Goal: Task Accomplishment & Management: Use online tool/utility

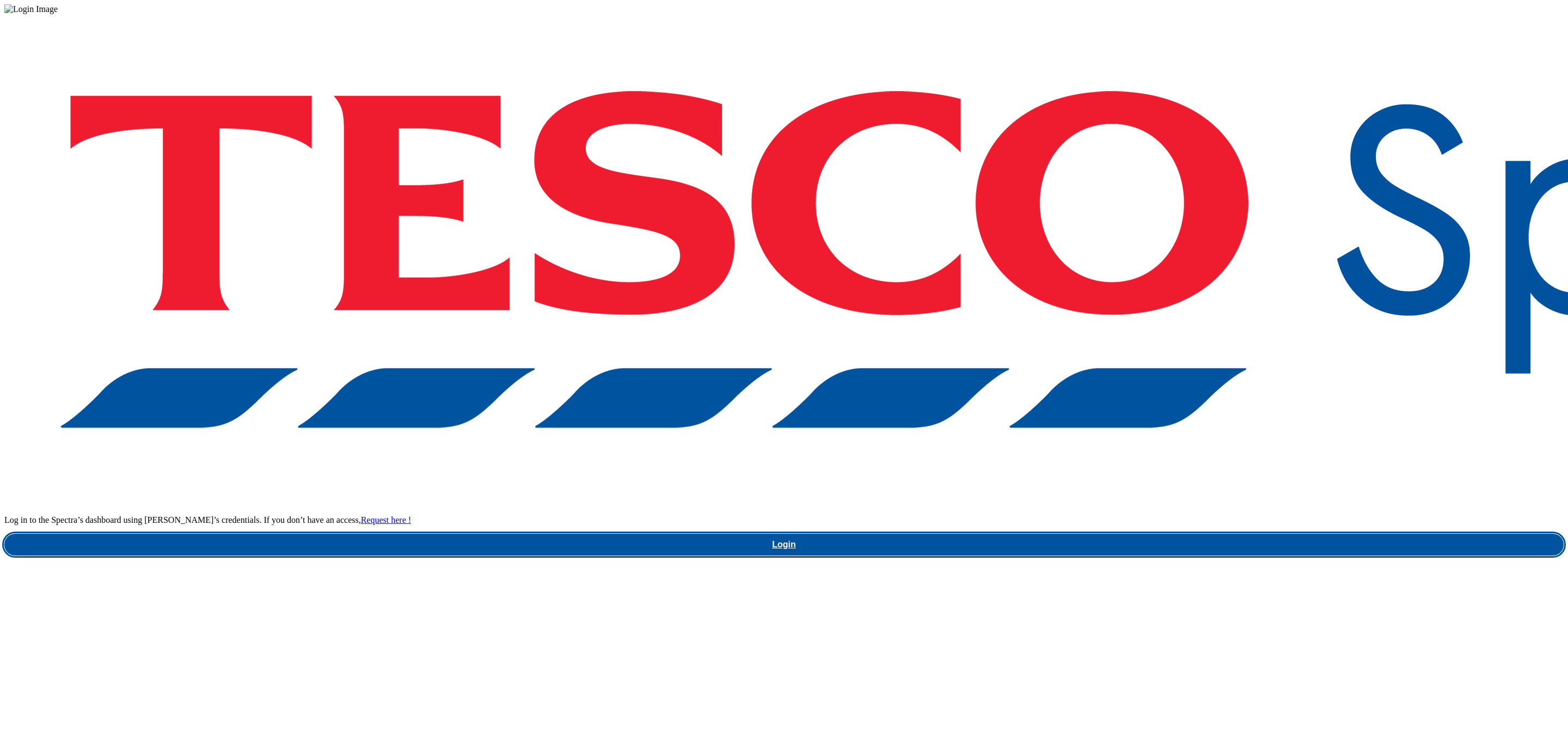
click at [1173, 534] on link "Login" at bounding box center [784, 545] width 1559 height 22
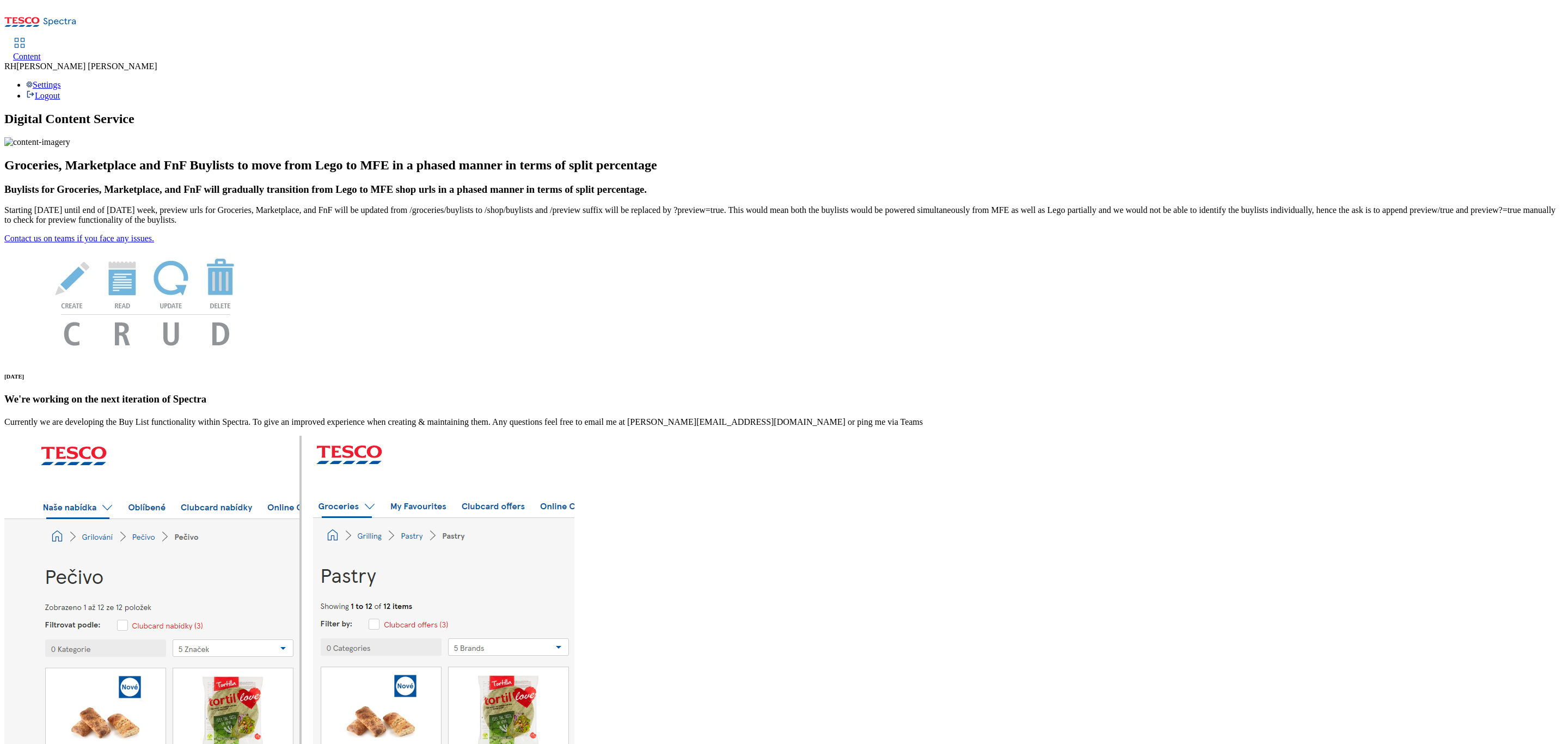
click at [41, 52] on span "Content" at bounding box center [27, 56] width 28 height 9
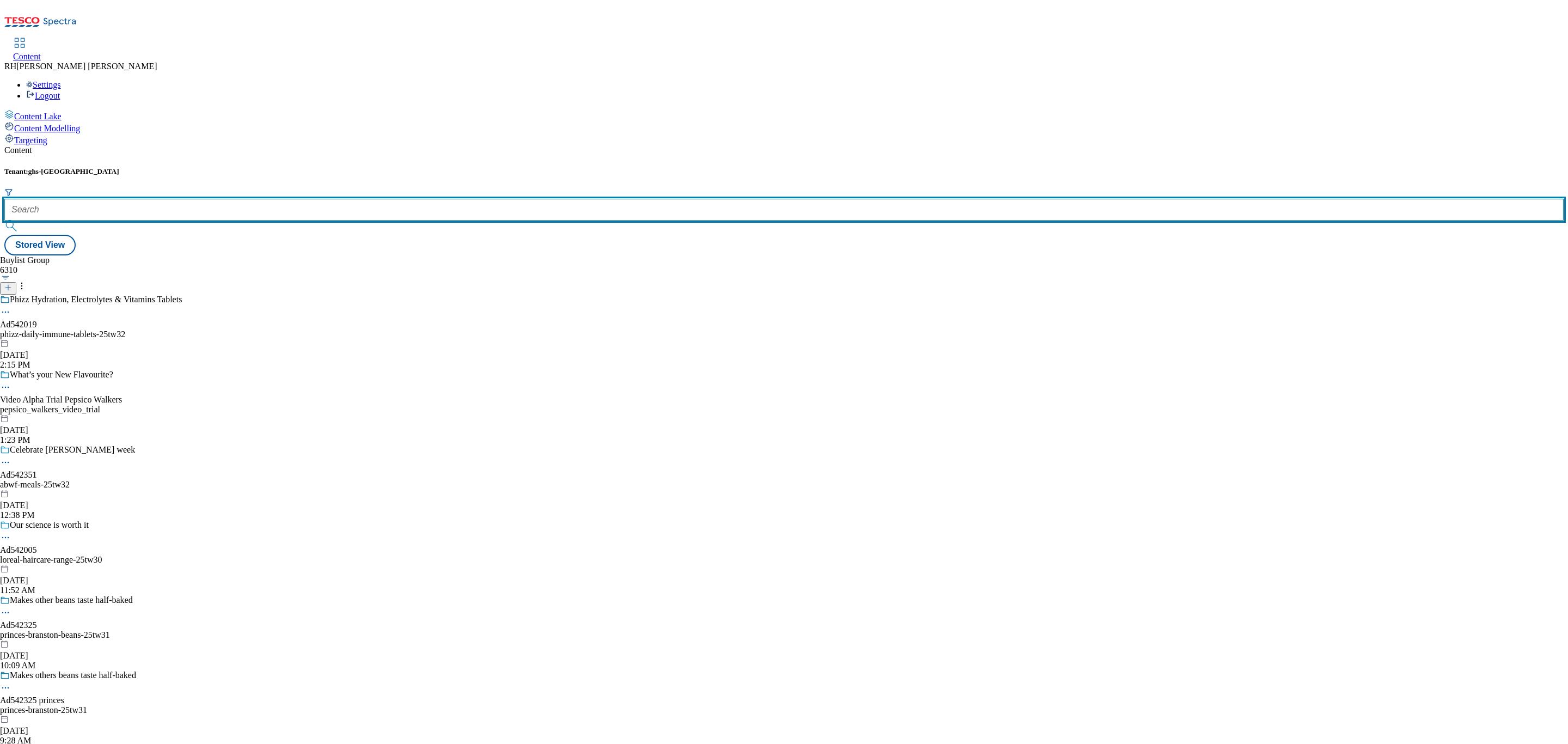
click at [257, 198] on input "text" at bounding box center [784, 209] width 1559 height 22
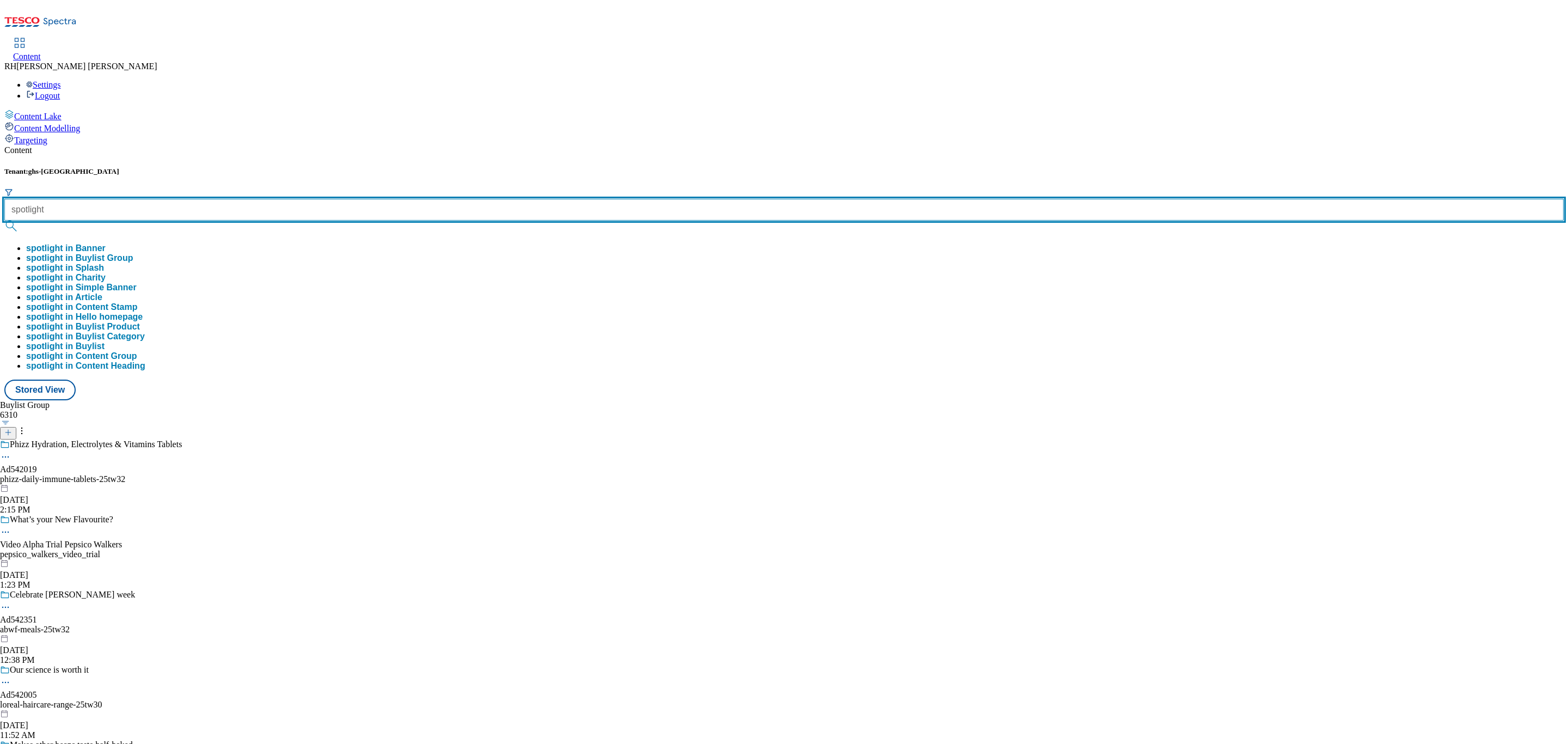
type input "spotlight"
click at [4, 220] on button "submit" at bounding box center [12, 226] width 15 height 11
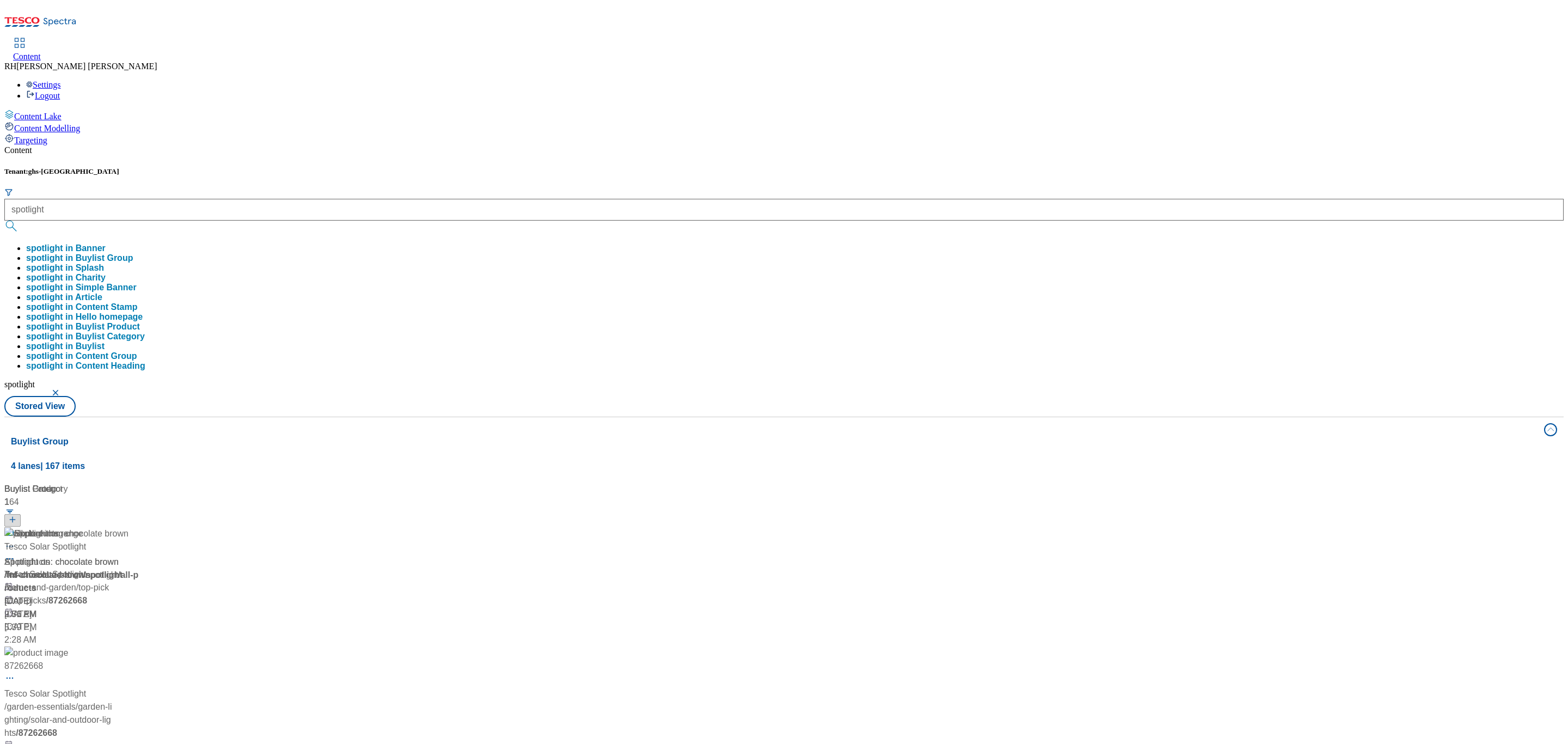
click at [133, 253] on button "spotlight in Buylist Group" at bounding box center [79, 258] width 107 height 10
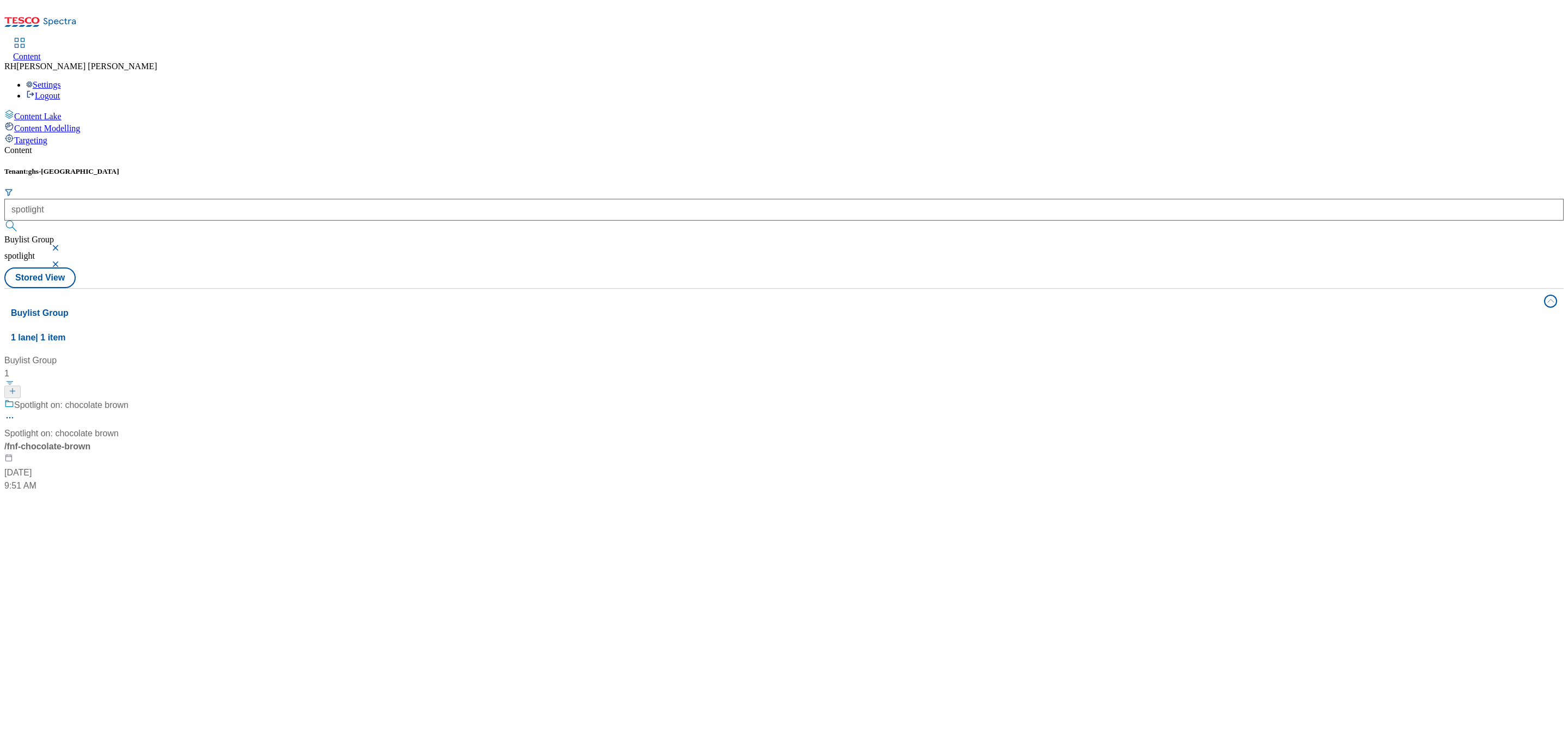
click at [141, 399] on div "Spotlight on: chocolate brown Spotlight on: chocolate brown / fnf-chocolate-bro…" at bounding box center [72, 446] width 136 height 94
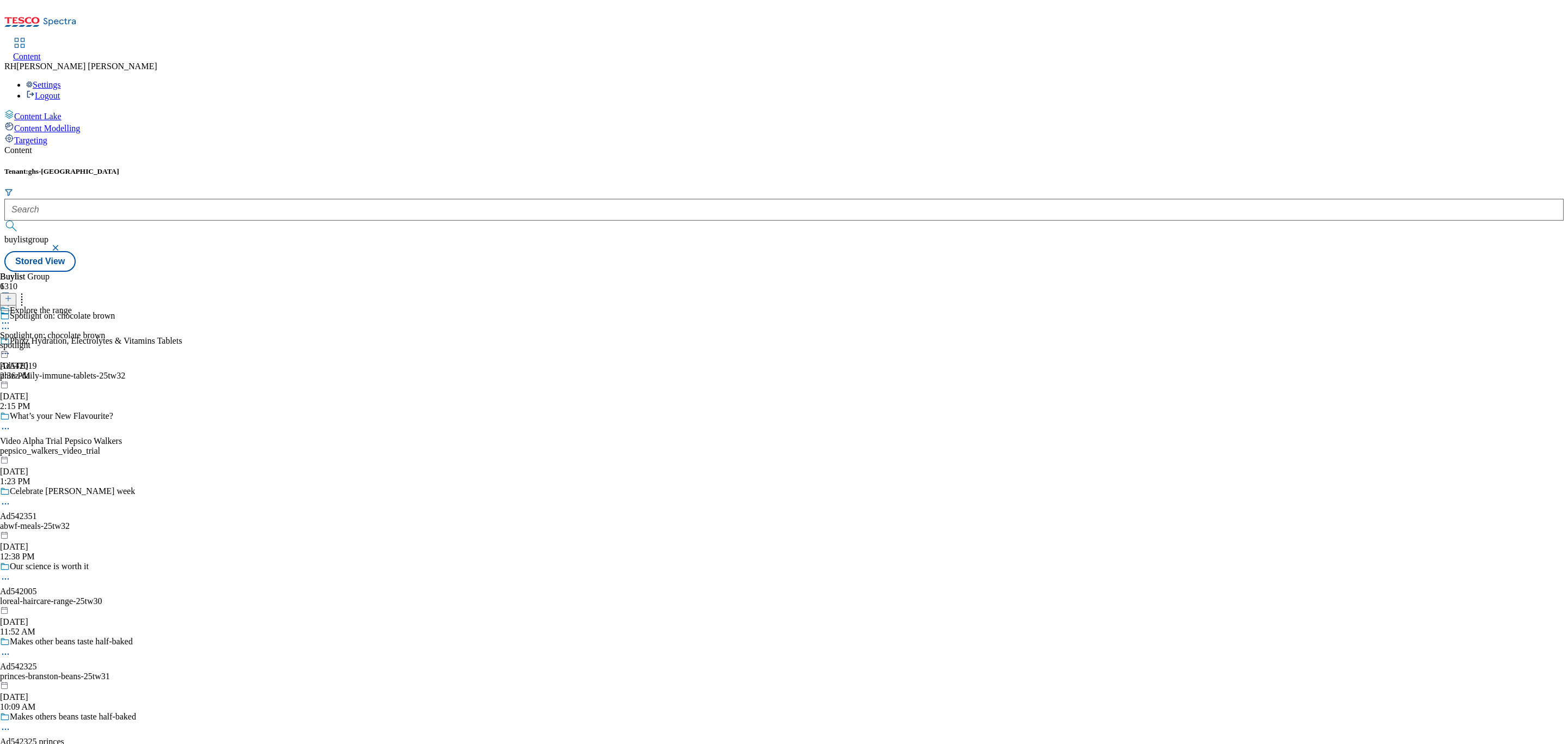
click at [105, 340] on div "spotlight" at bounding box center [52, 345] width 105 height 10
click at [59, 340] on div "all-products" at bounding box center [29, 345] width 59 height 10
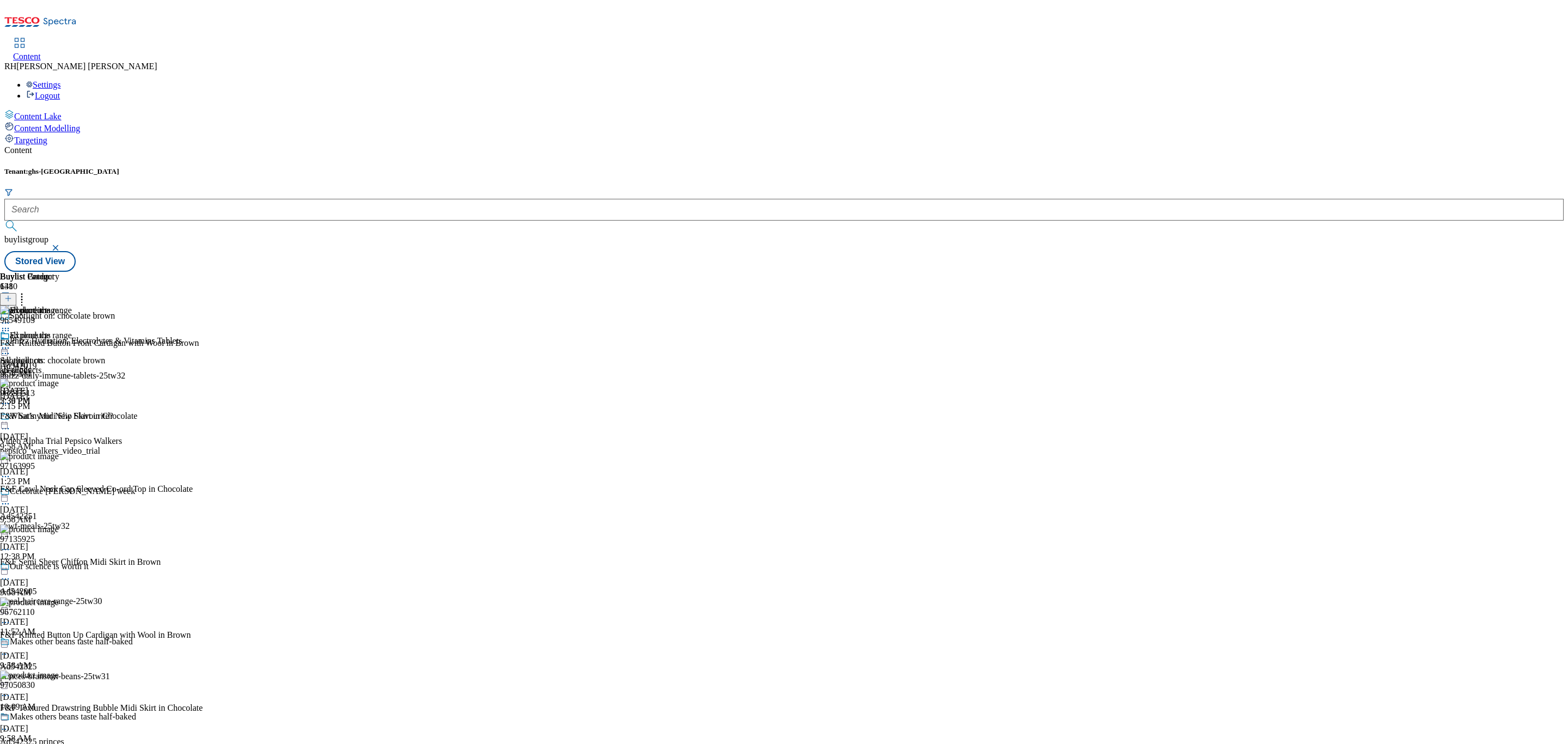
scroll to position [1294, 0]
click at [11, 298] on line at bounding box center [8, 298] width 5 height 0
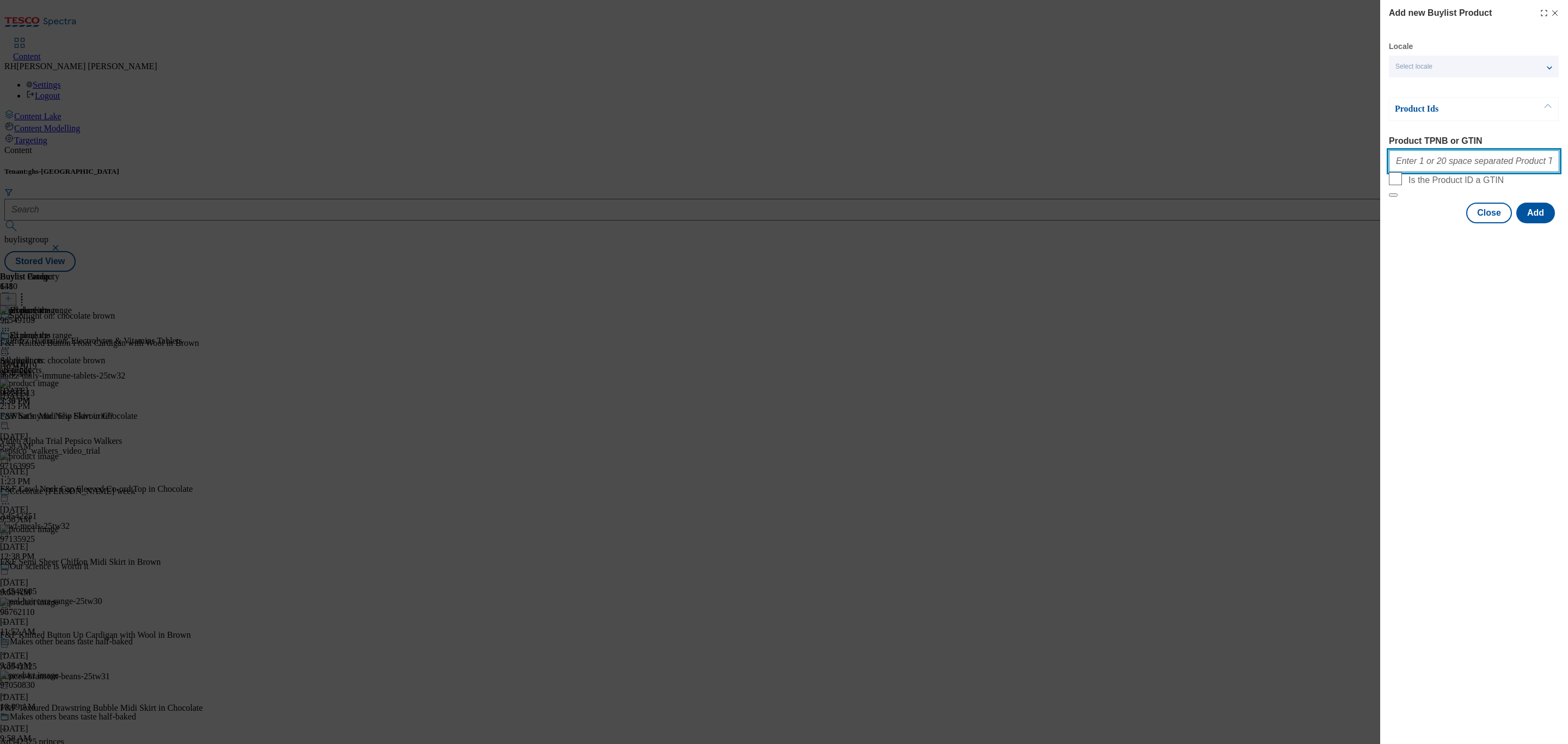
click at [1045, 167] on input "Product TPNB or GTIN" at bounding box center [1474, 161] width 170 height 22
paste input "96511009"
type input "96511009"
click at [1045, 223] on button "Add" at bounding box center [1536, 213] width 39 height 21
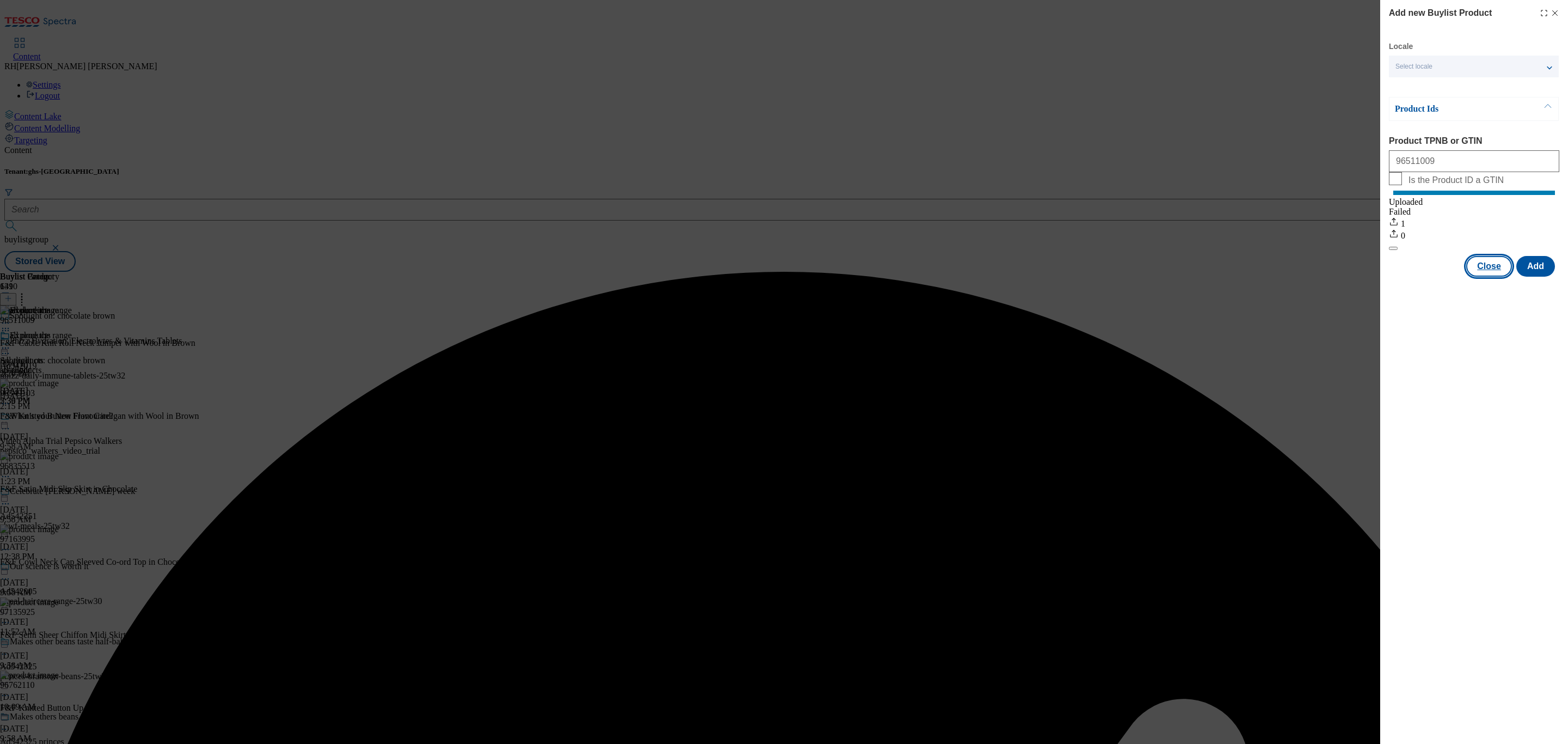
click at [1045, 276] on button "Close" at bounding box center [1489, 266] width 46 height 21
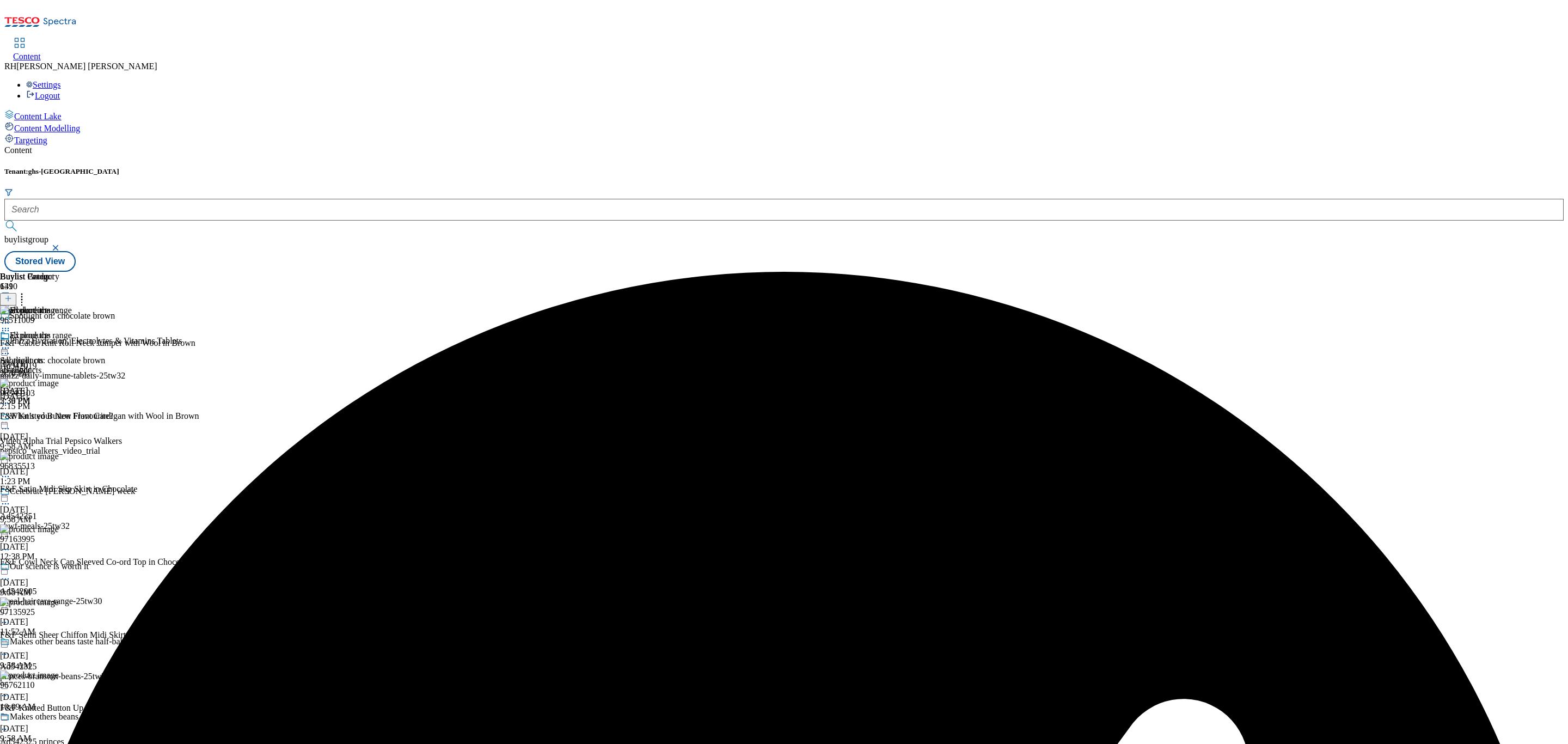
click at [23, 299] on circle at bounding box center [22, 300] width 2 height 2
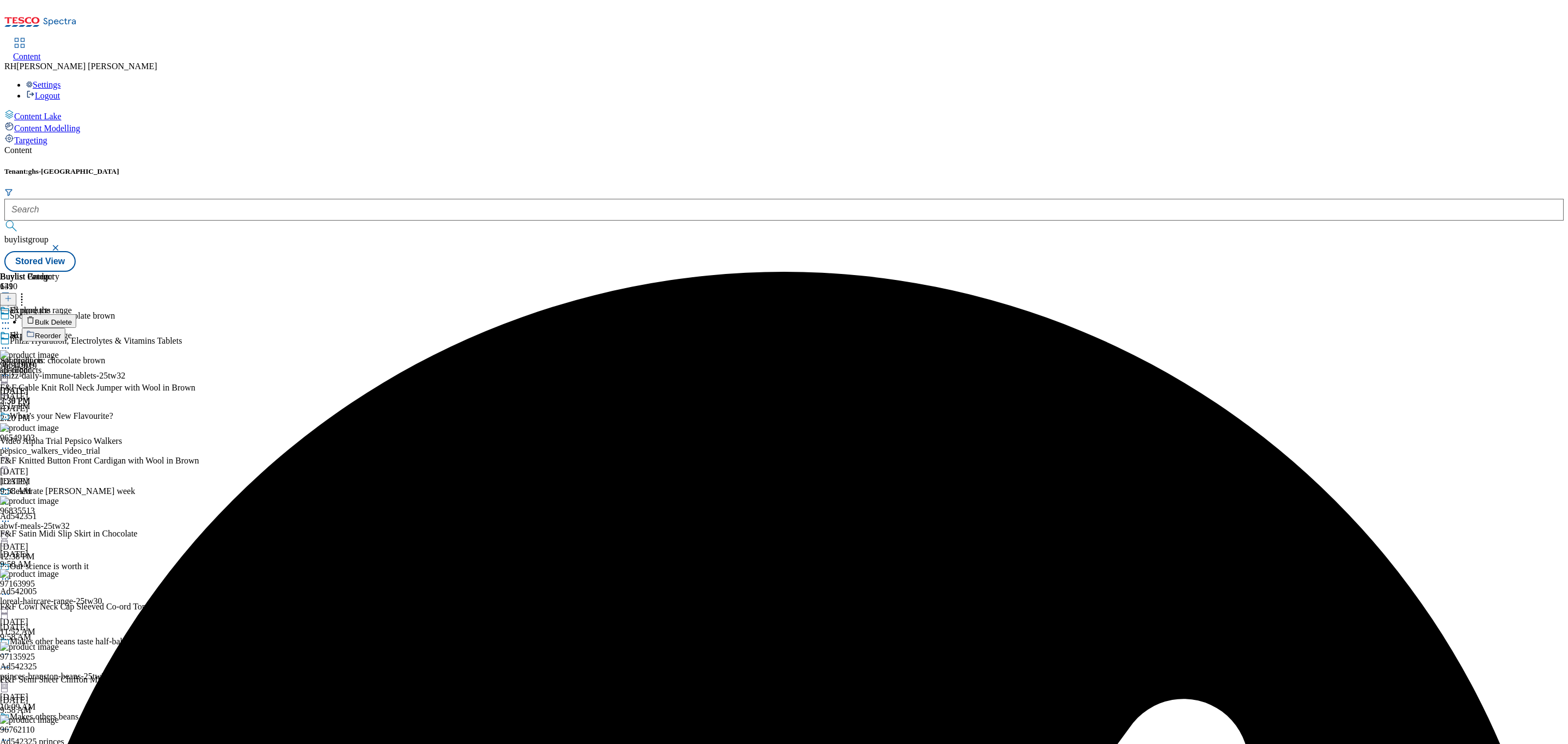
click at [61, 332] on span "Reorder" at bounding box center [47, 335] width 26 height 8
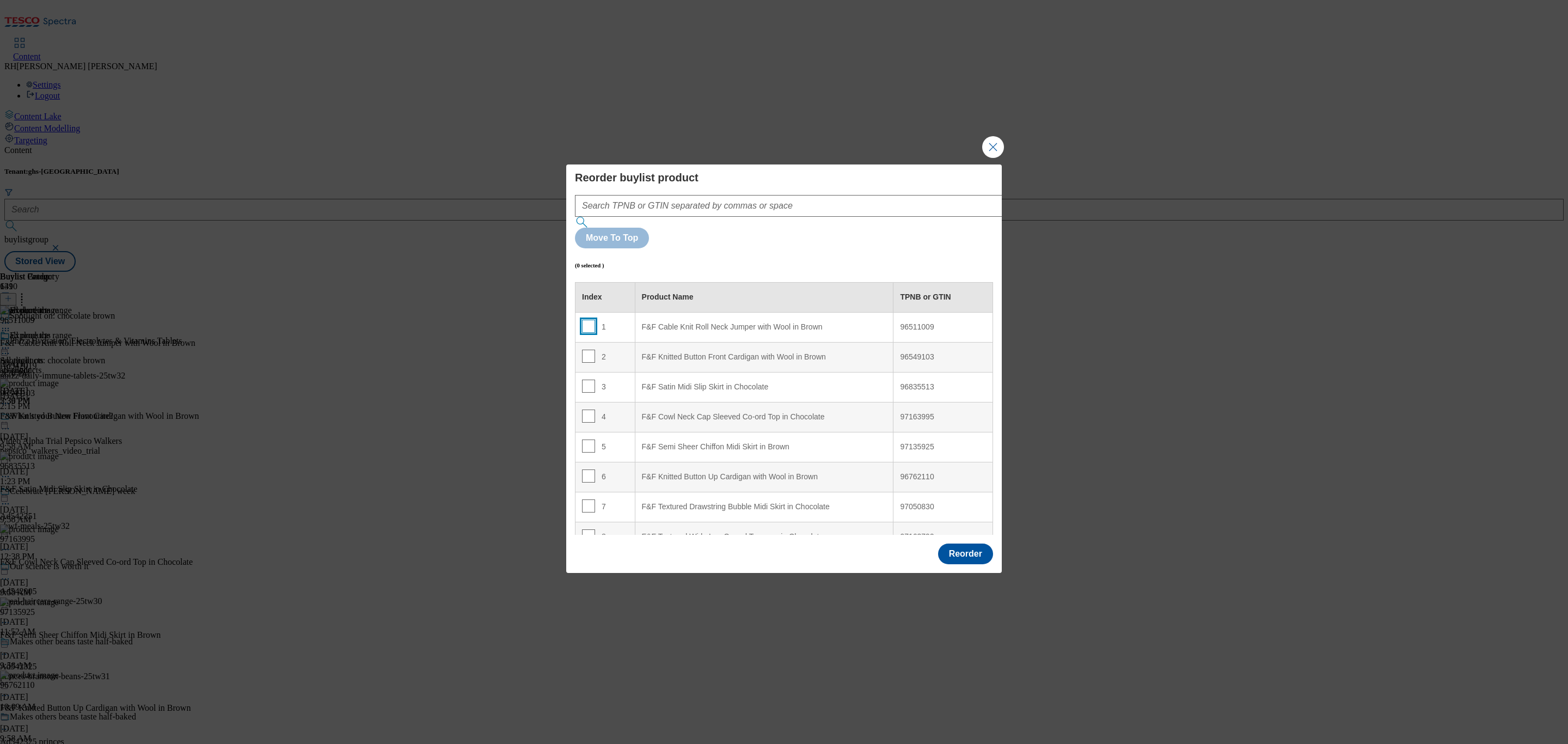
click at [586, 320] on input "Modal" at bounding box center [588, 326] width 13 height 13
checkbox input "true"
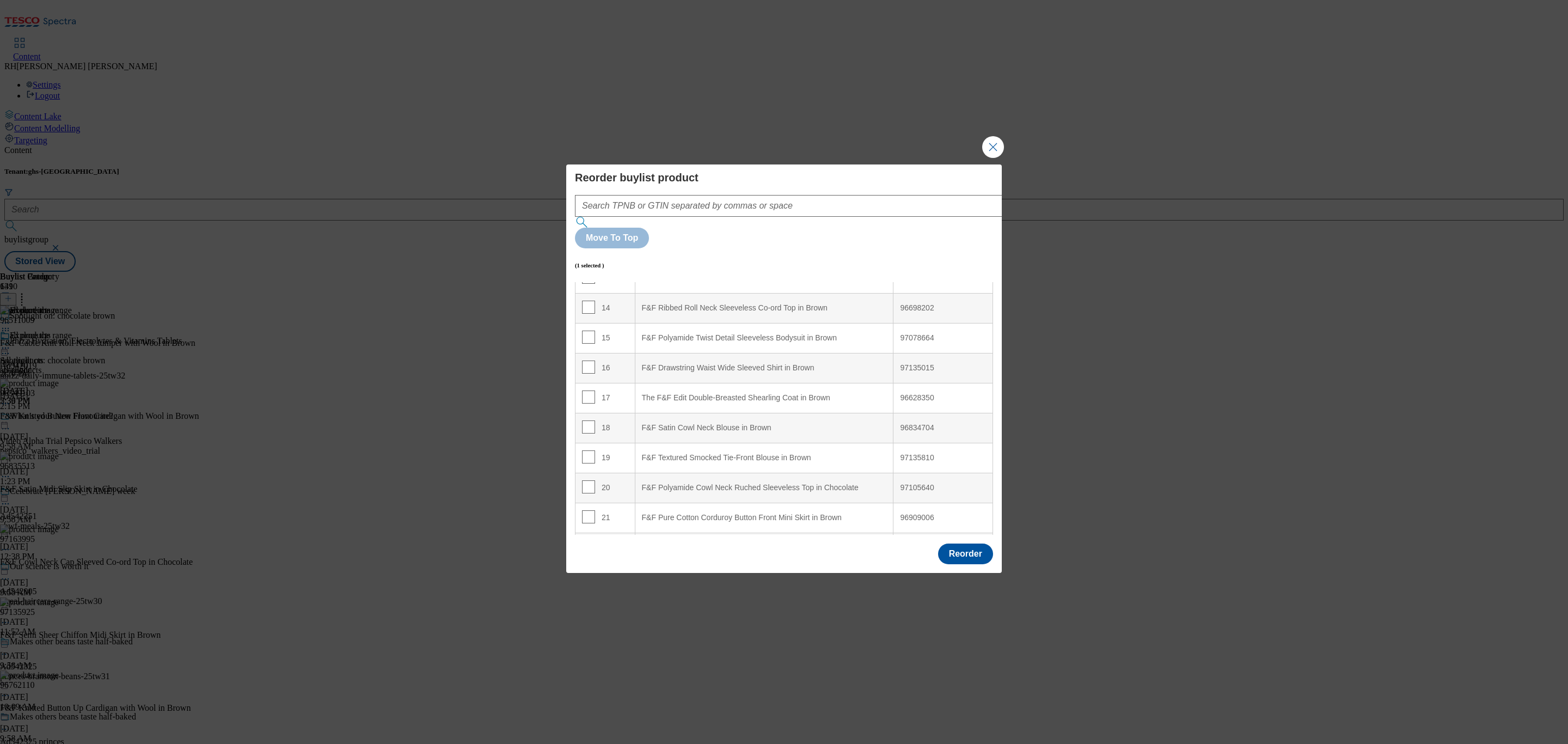
scroll to position [490, 0]
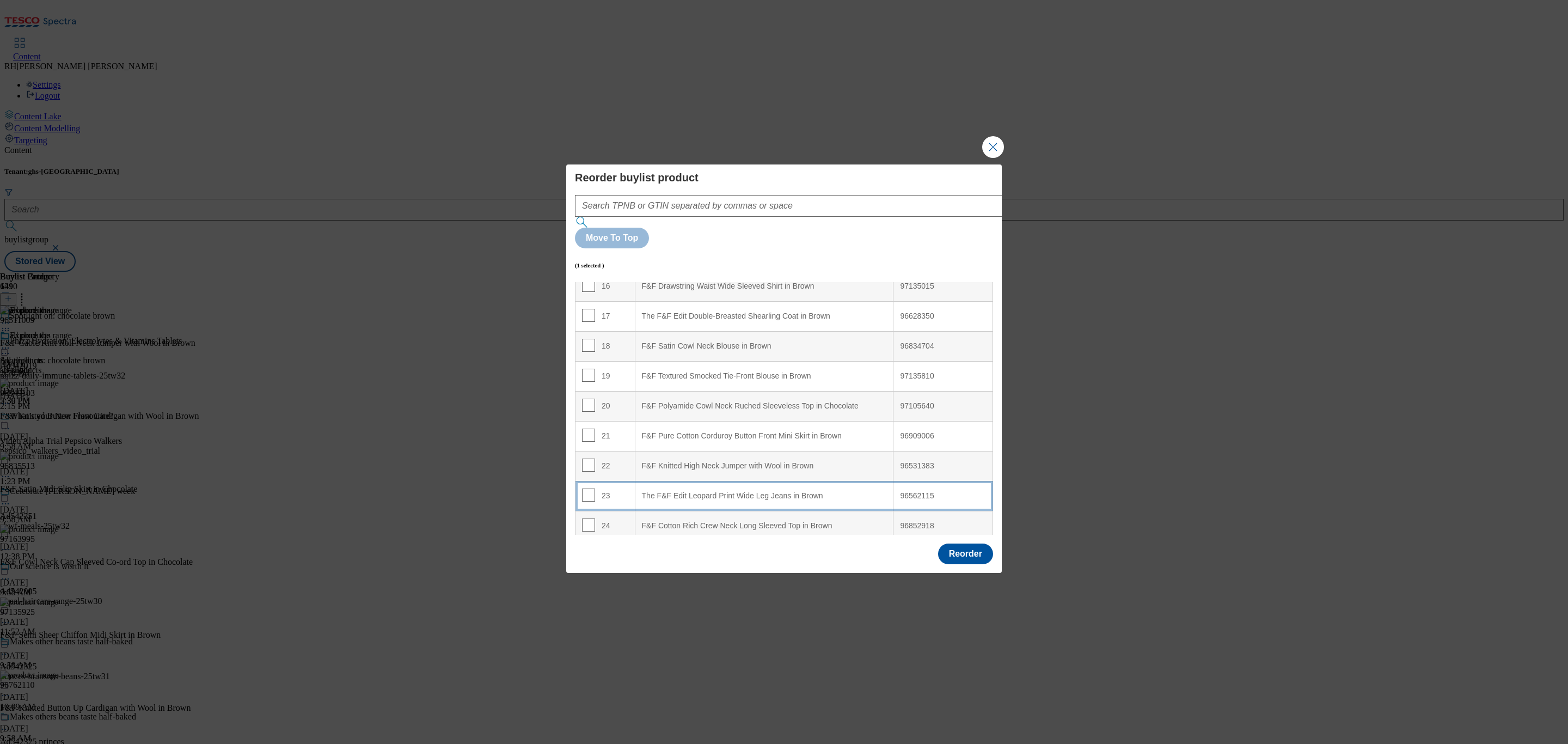
click at [840, 491] on div "The F&F Edit Leopard Print Wide Leg Jeans in Brown" at bounding box center [765, 496] width 245 height 10
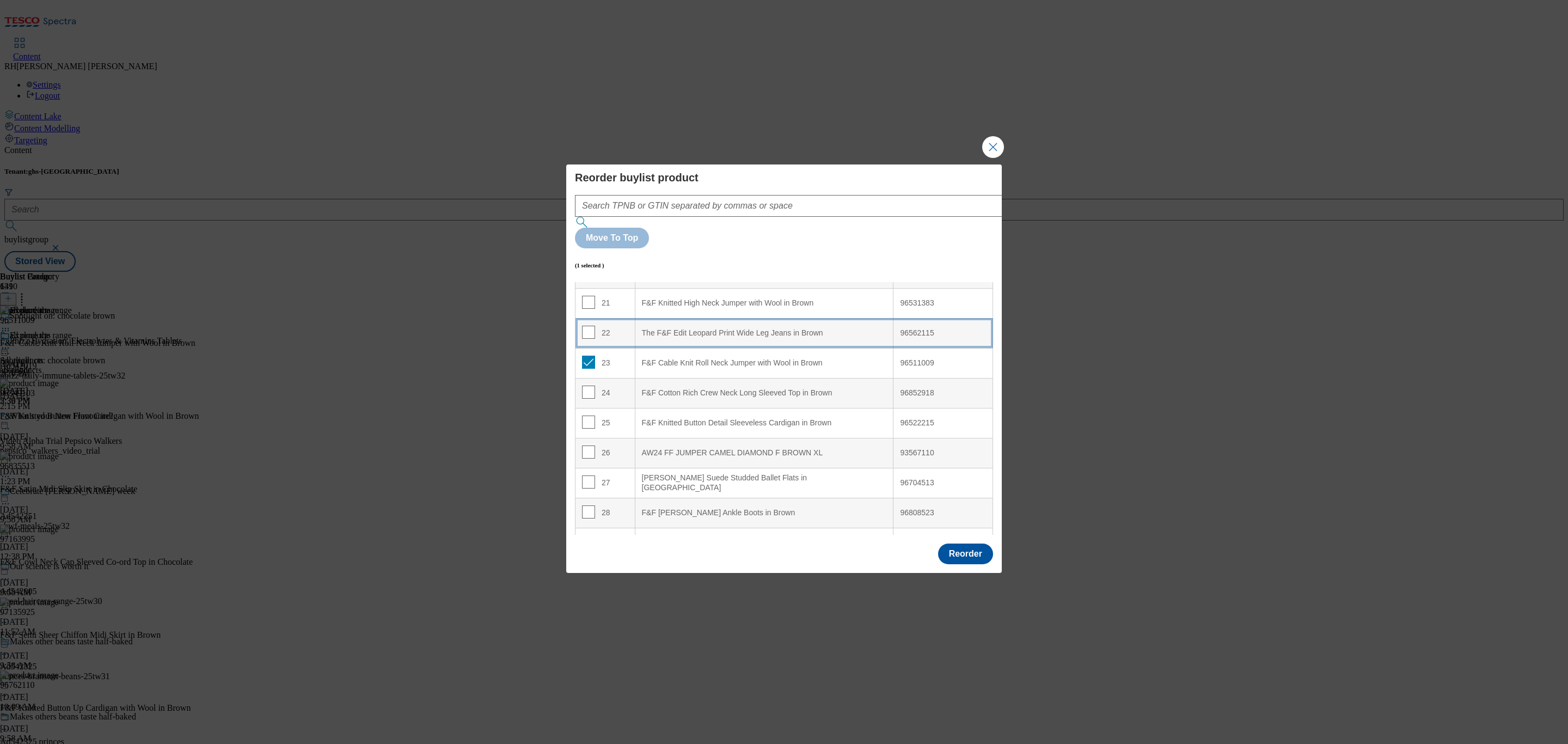
click at [784, 328] on div "The F&F Edit Leopard Print Wide Leg Jeans in Brown" at bounding box center [765, 333] width 245 height 10
click at [588, 326] on input "Modal" at bounding box center [588, 332] width 13 height 13
checkbox input "false"
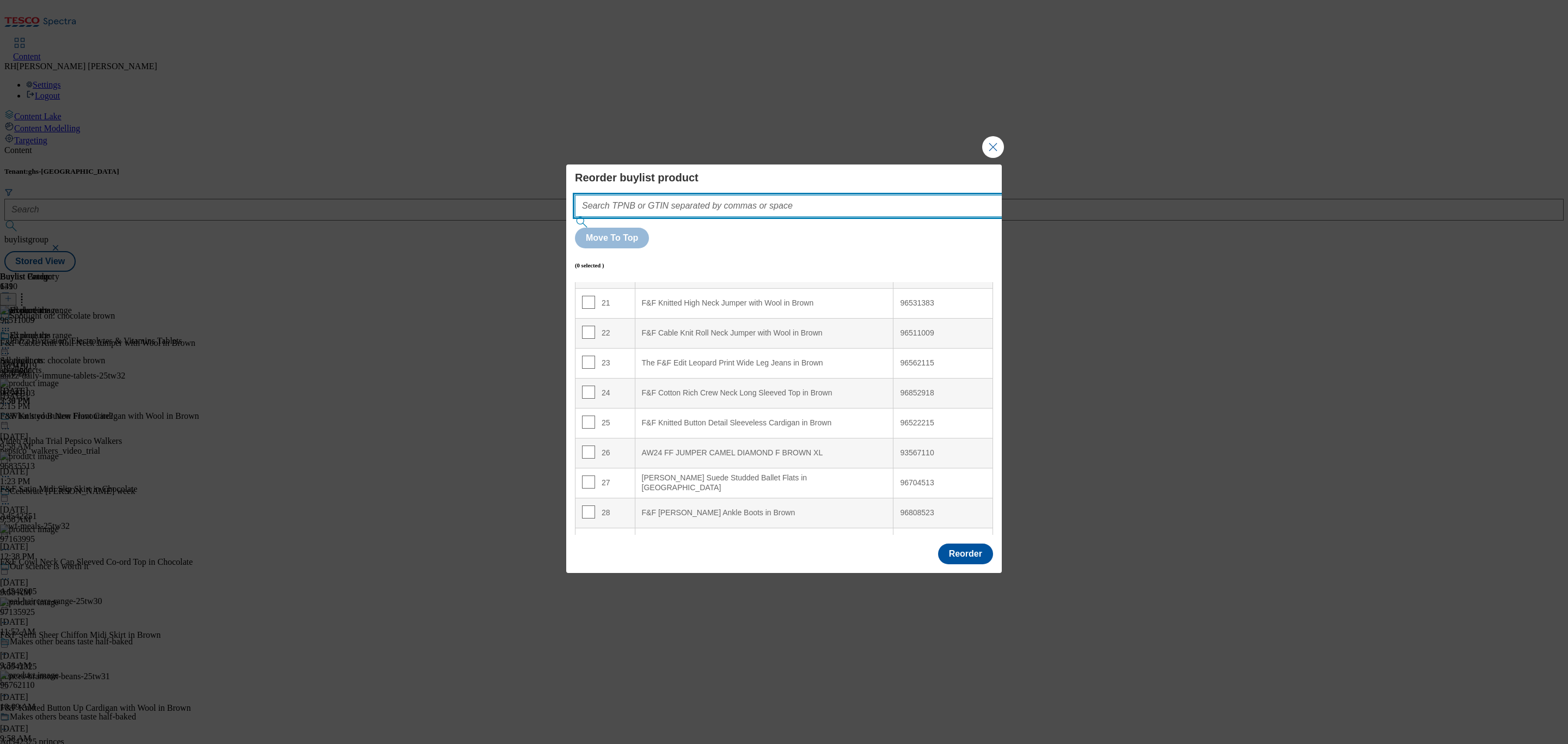
click at [740, 217] on input "Modal" at bounding box center [805, 206] width 460 height 22
paste input "96962650"
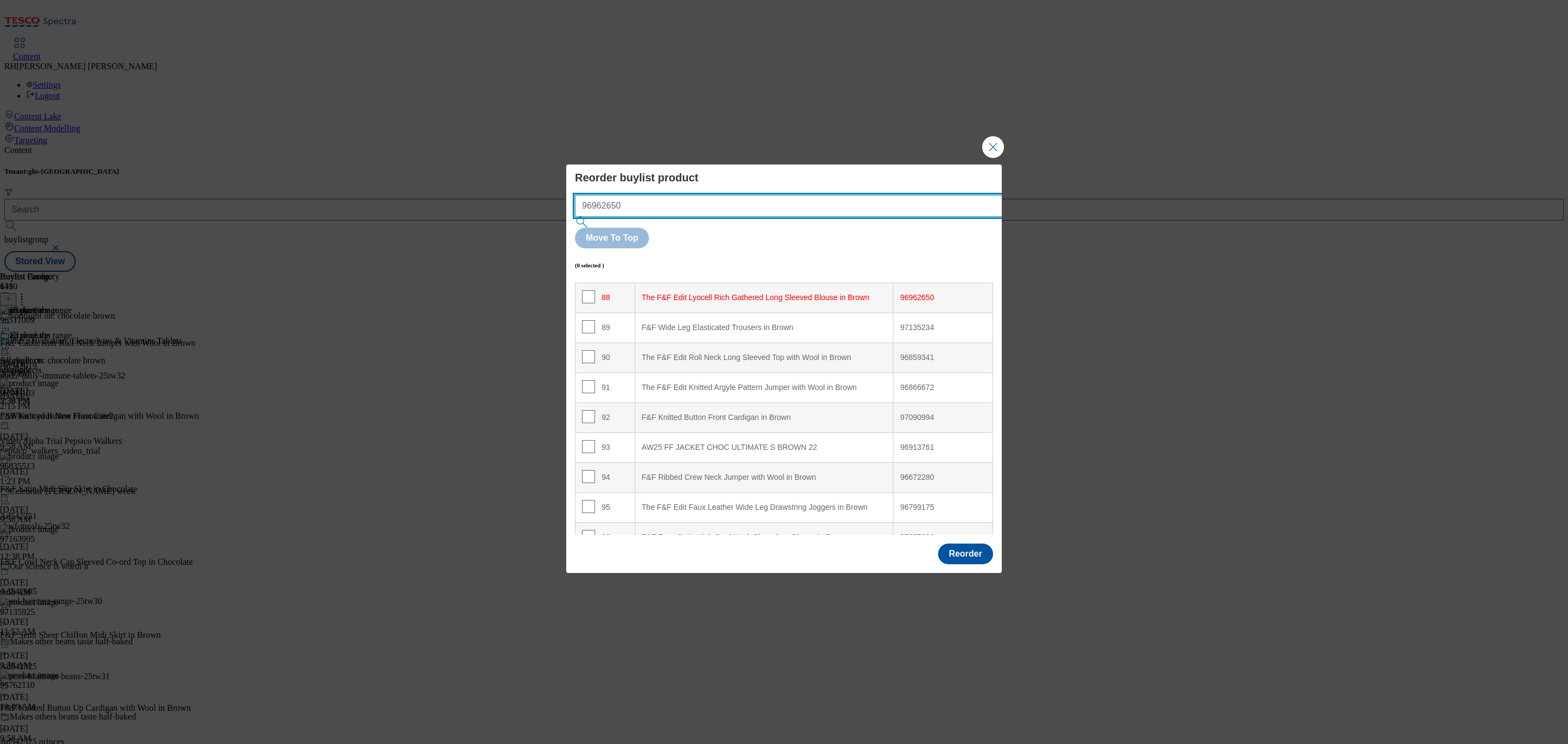
scroll to position [2645, 0]
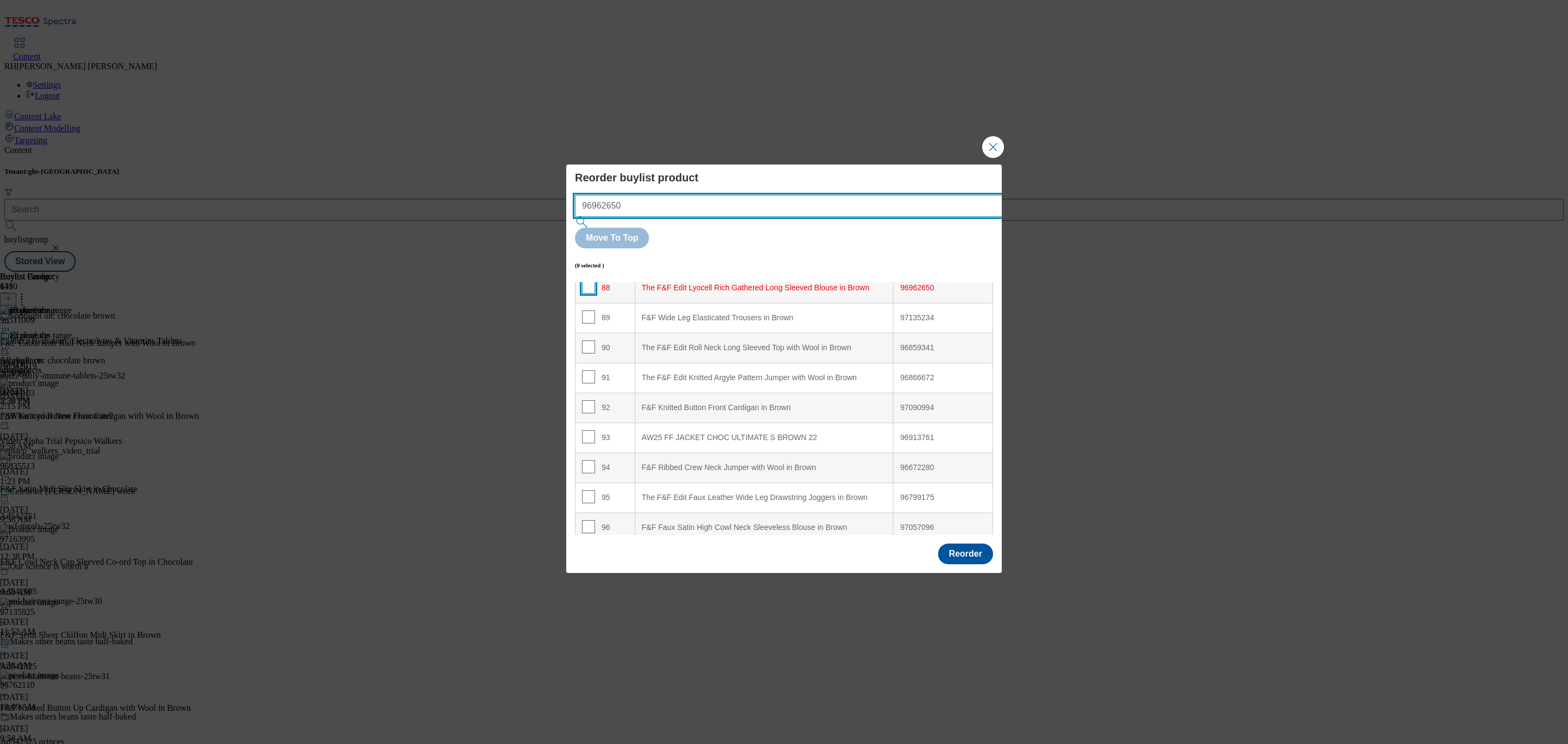
type input "96962650"
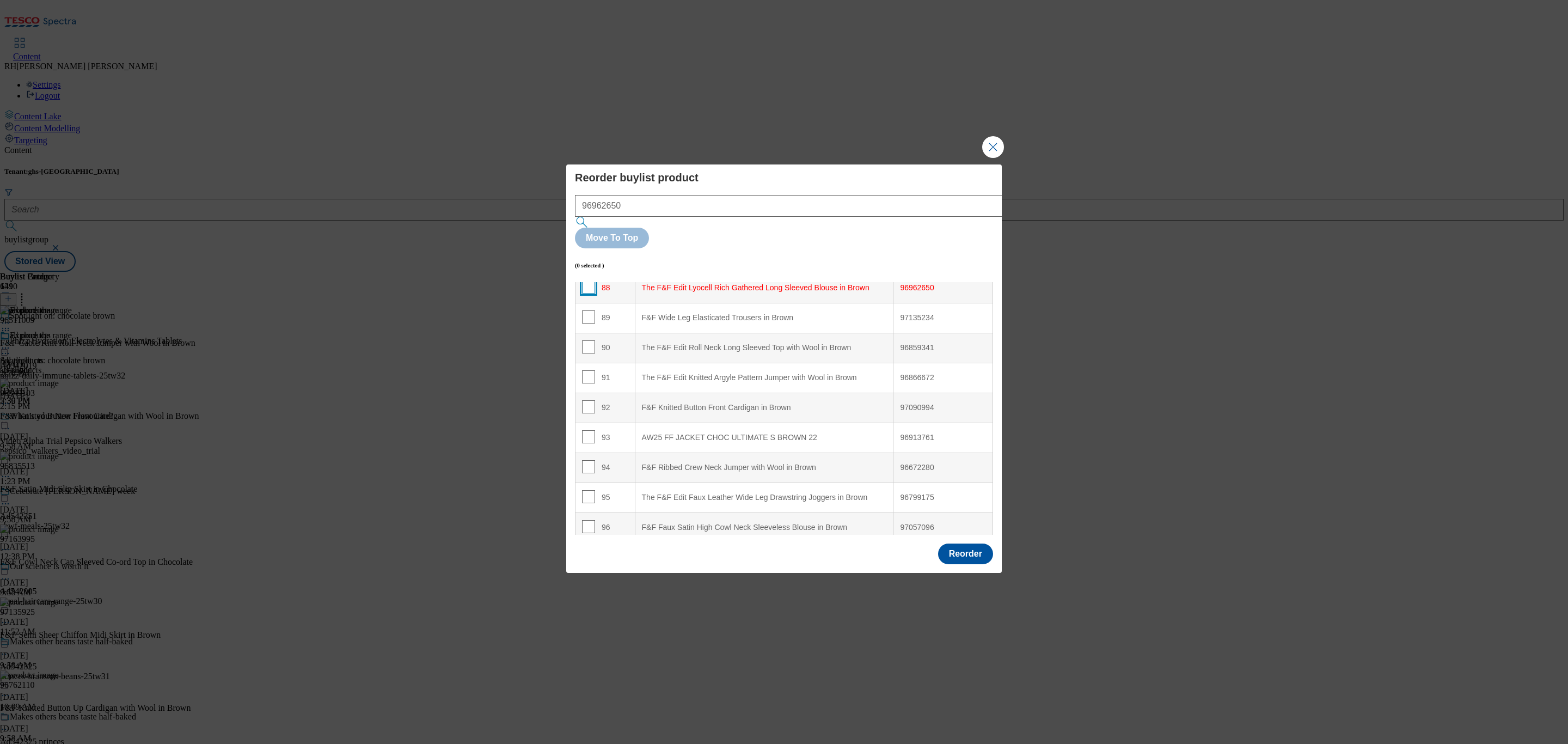
click at [588, 281] on input "Modal" at bounding box center [588, 287] width 13 height 13
checkbox input "true"
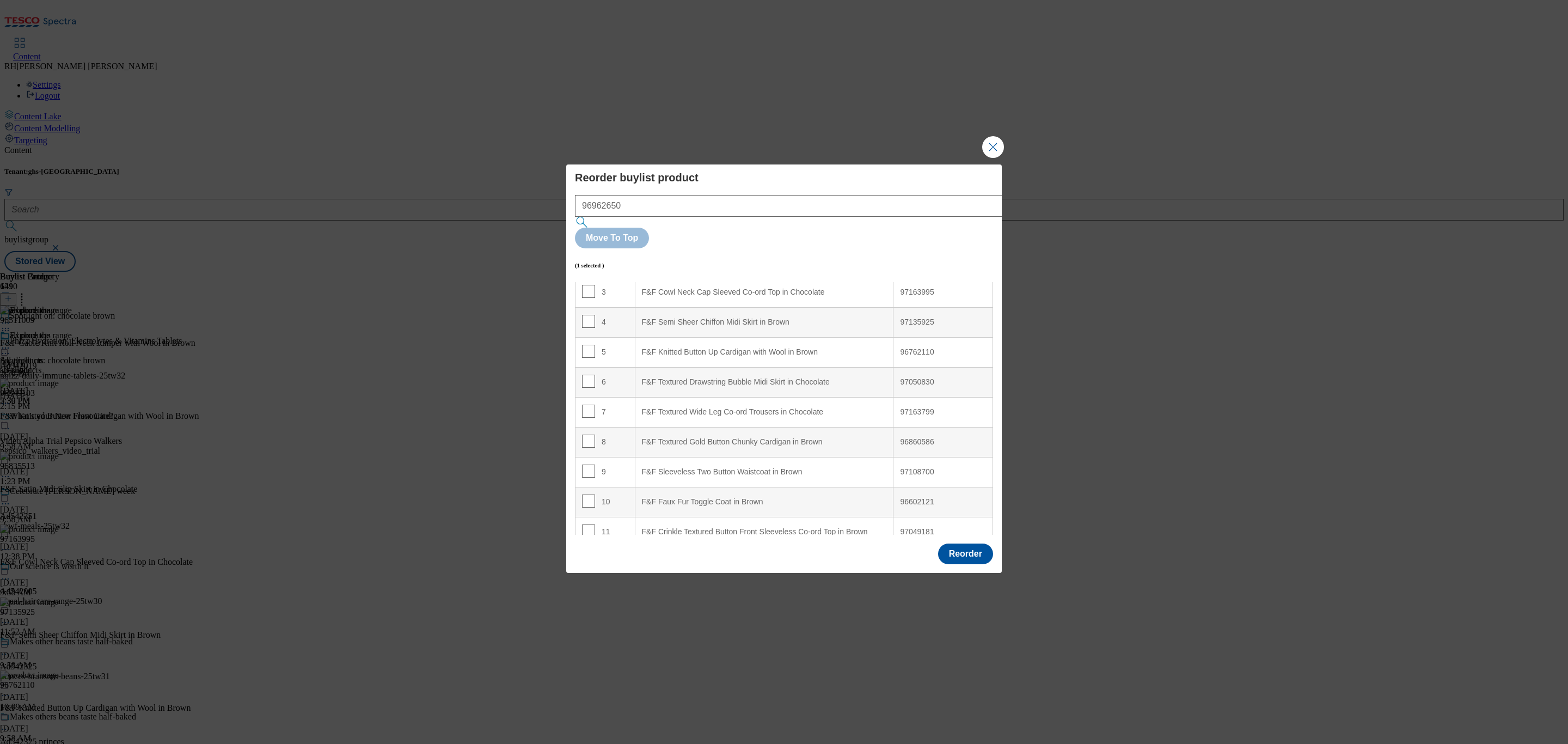
scroll to position [127, 0]
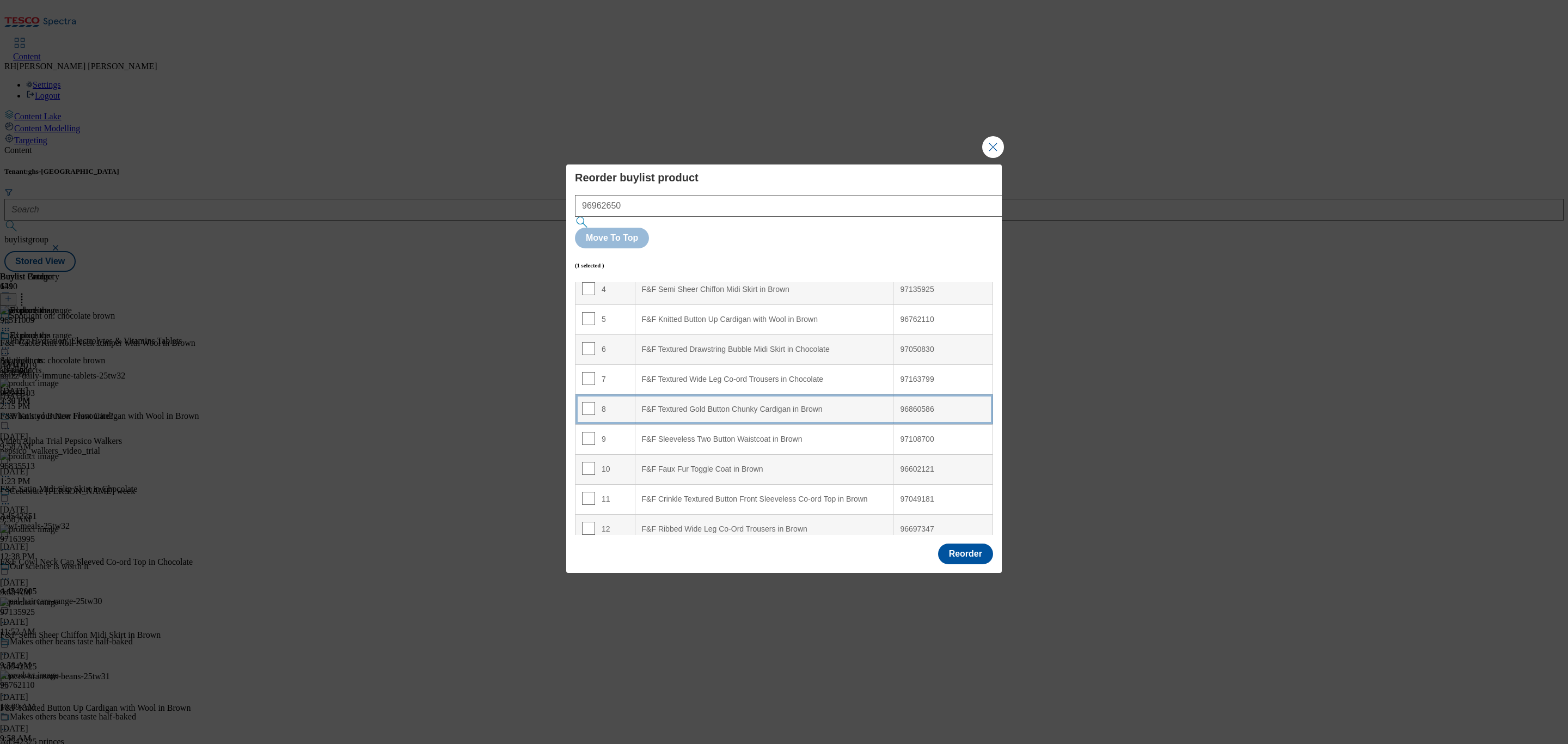
click at [729, 405] on div "F&F Textured Gold Button Chunky Cardigan in Brown" at bounding box center [765, 410] width 245 height 10
click at [586, 402] on input "Modal" at bounding box center [588, 408] width 13 height 13
checkbox input "false"
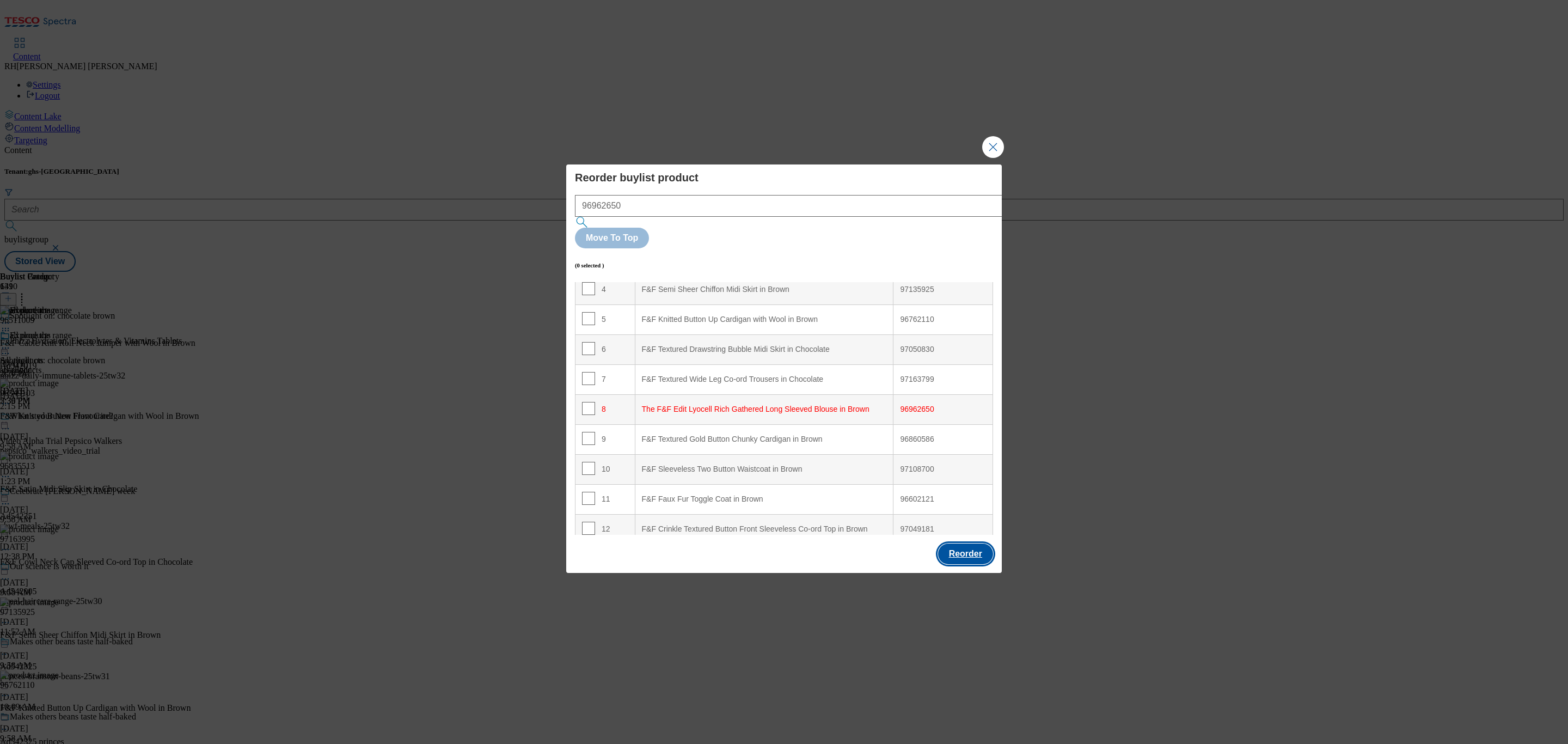
click at [971, 496] on button "Reorder" at bounding box center [965, 554] width 55 height 21
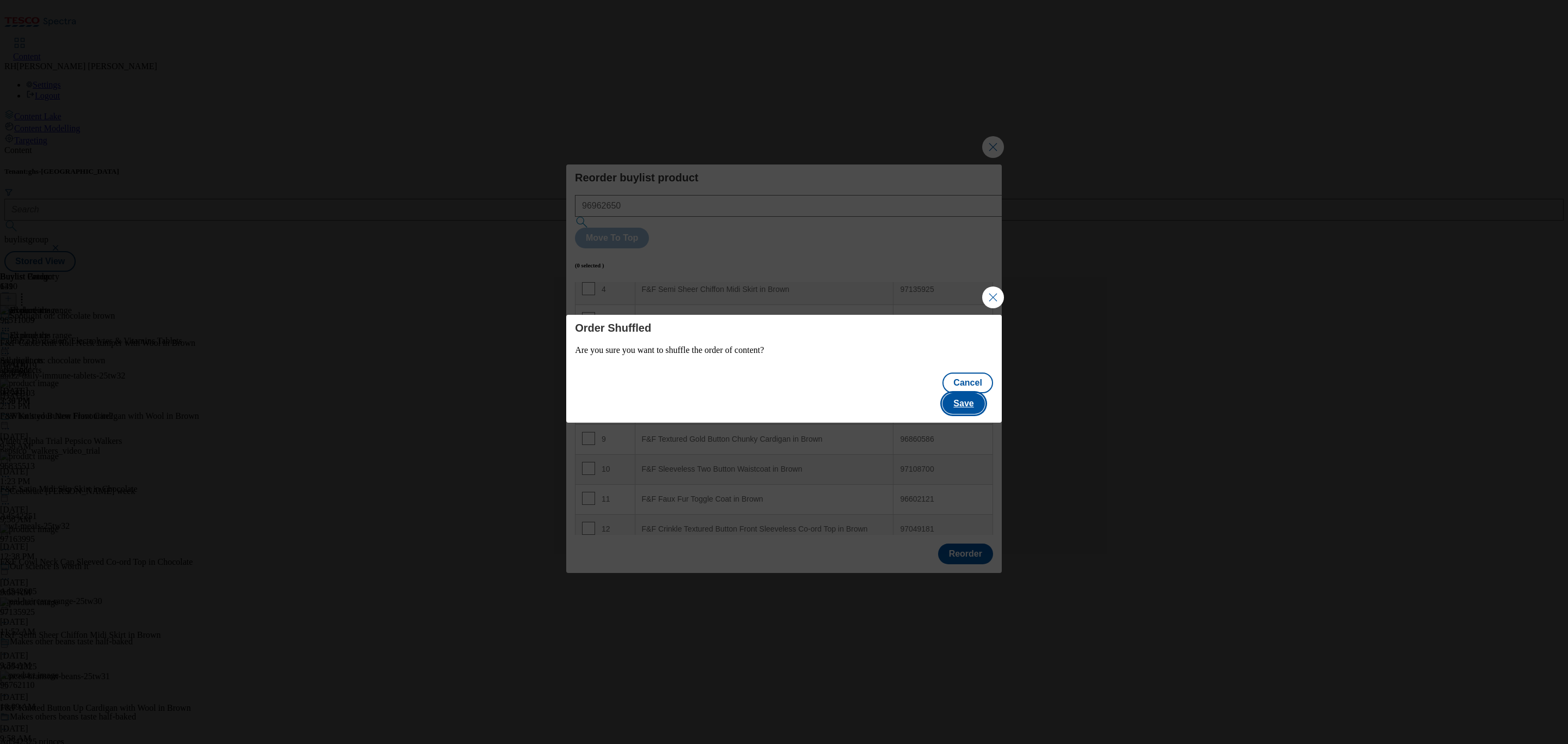
click at [983, 397] on button "Save" at bounding box center [963, 404] width 42 height 21
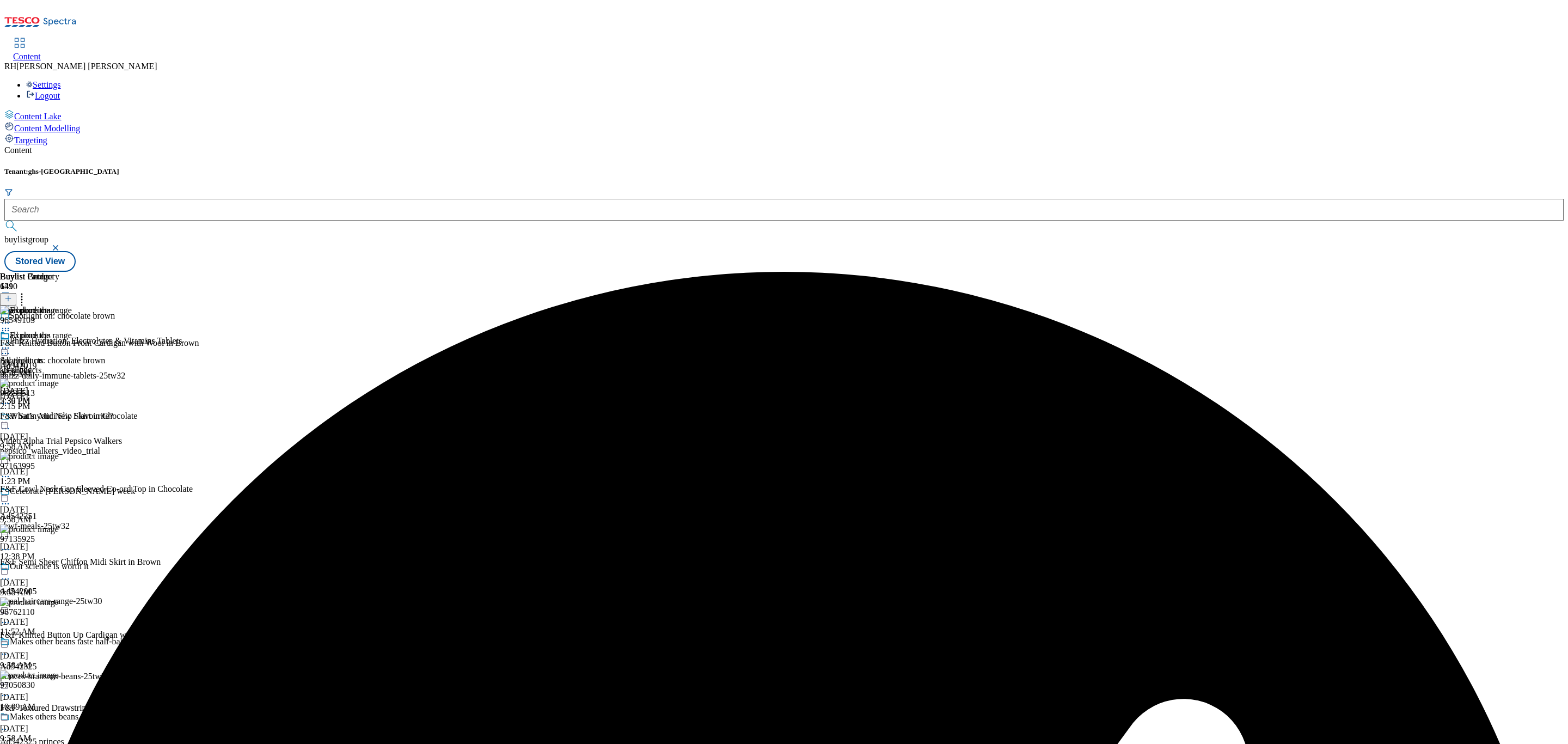
click at [23, 297] on circle at bounding box center [22, 297] width 2 height 2
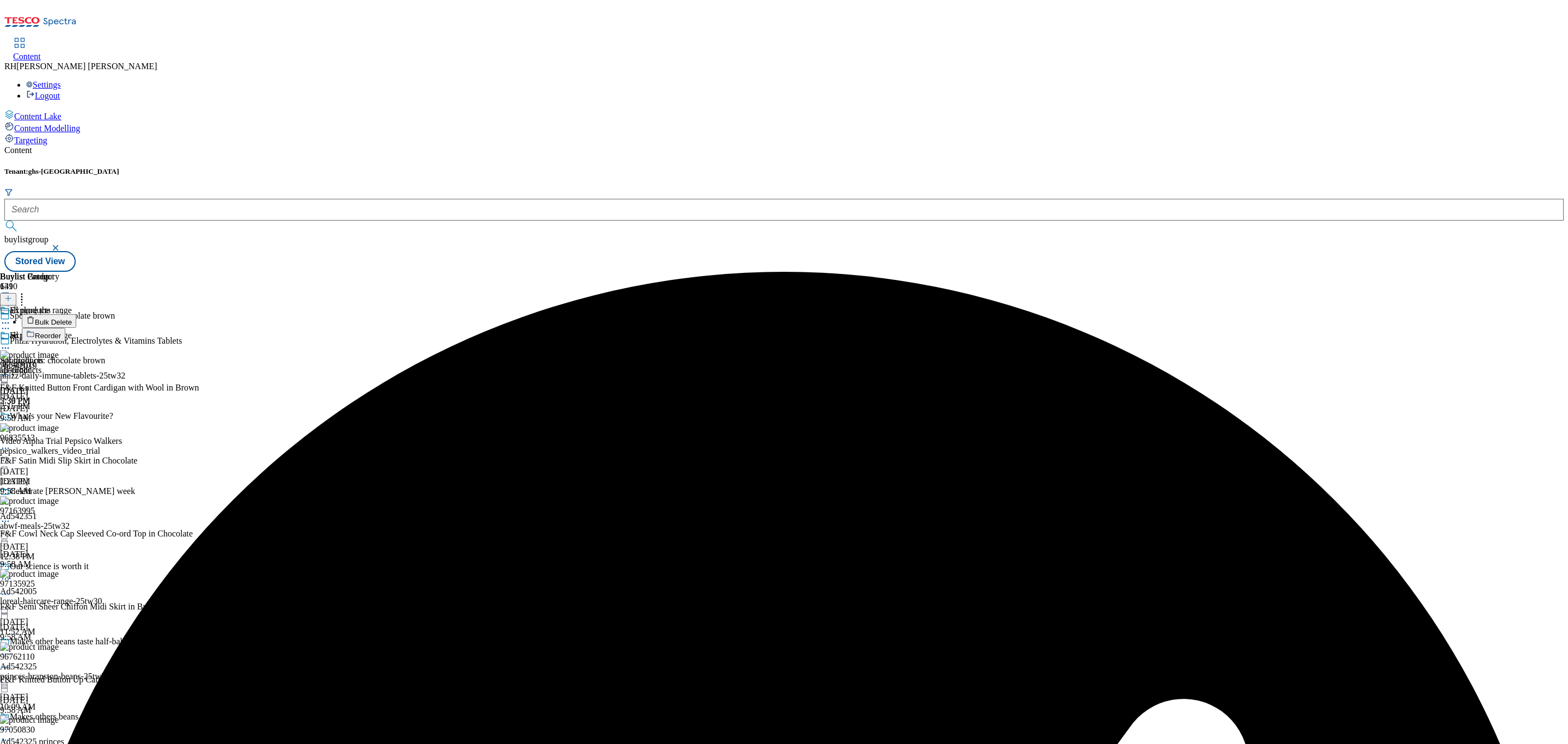
click at [61, 332] on span "Reorder" at bounding box center [47, 335] width 26 height 8
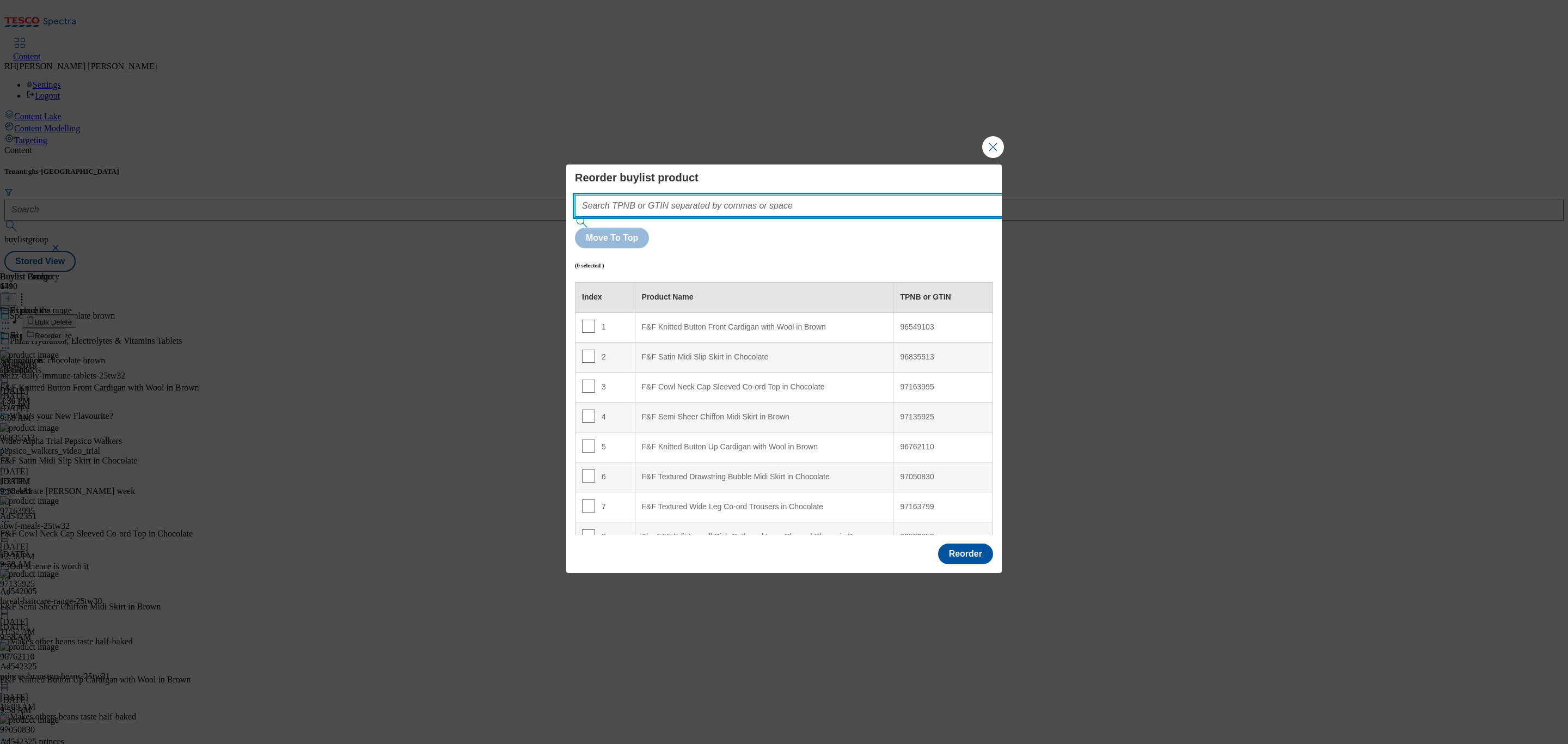
click at [776, 217] on input "Modal" at bounding box center [805, 206] width 460 height 22
paste input "97135234"
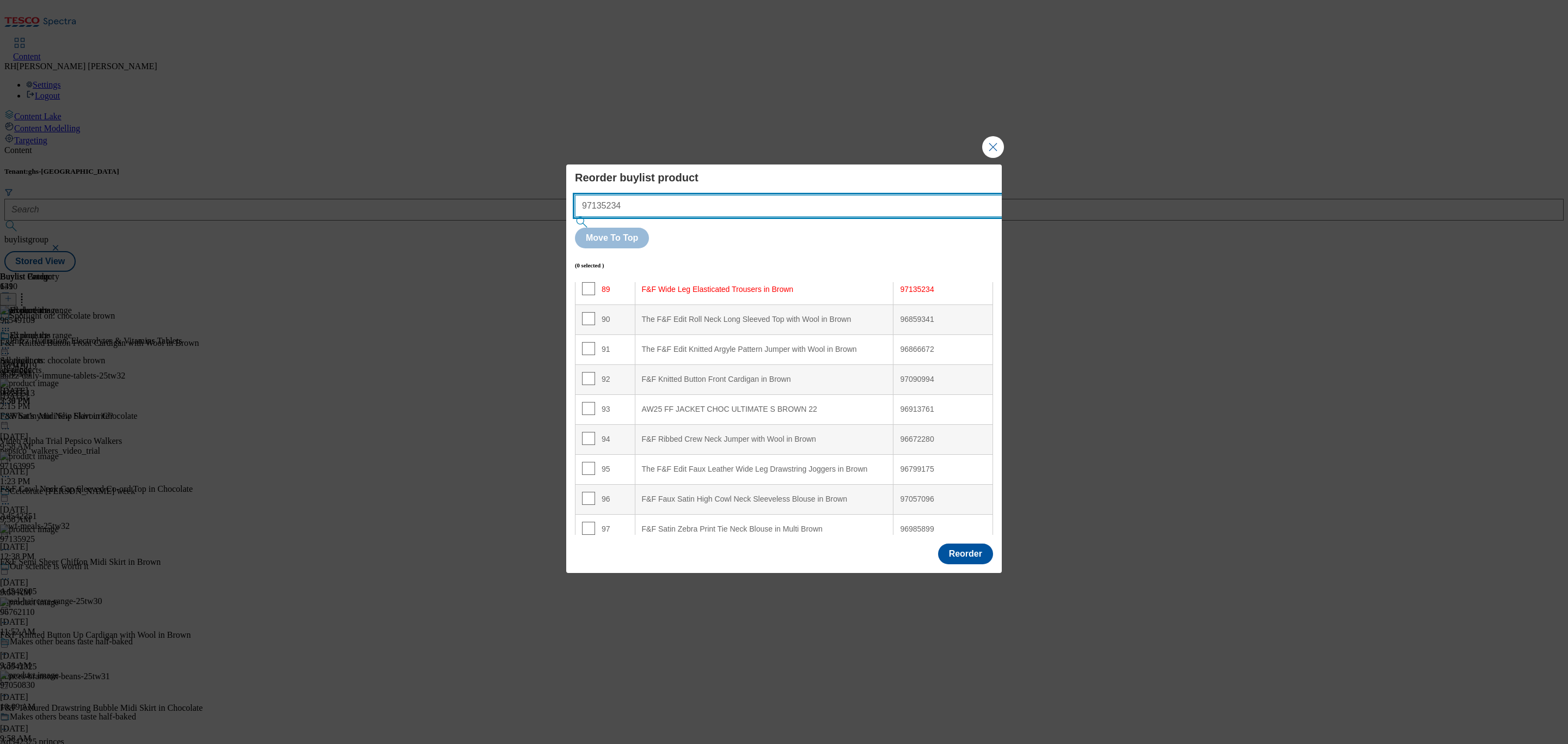
scroll to position [2675, 0]
type input "97135234"
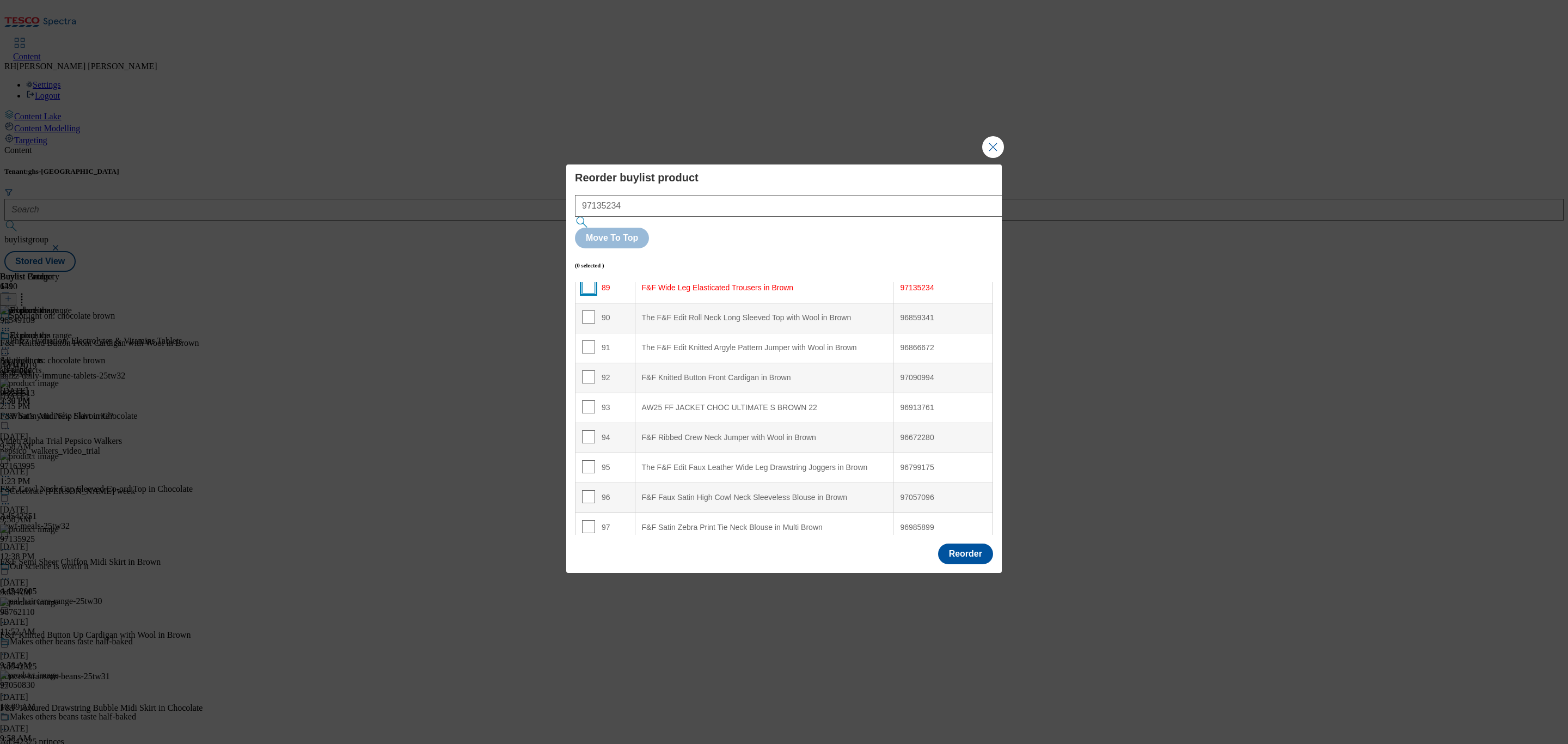
click at [587, 281] on input "Modal" at bounding box center [588, 287] width 13 height 13
checkbox input "true"
click at [589, 311] on input "Modal" at bounding box center [588, 317] width 13 height 13
checkbox input "true"
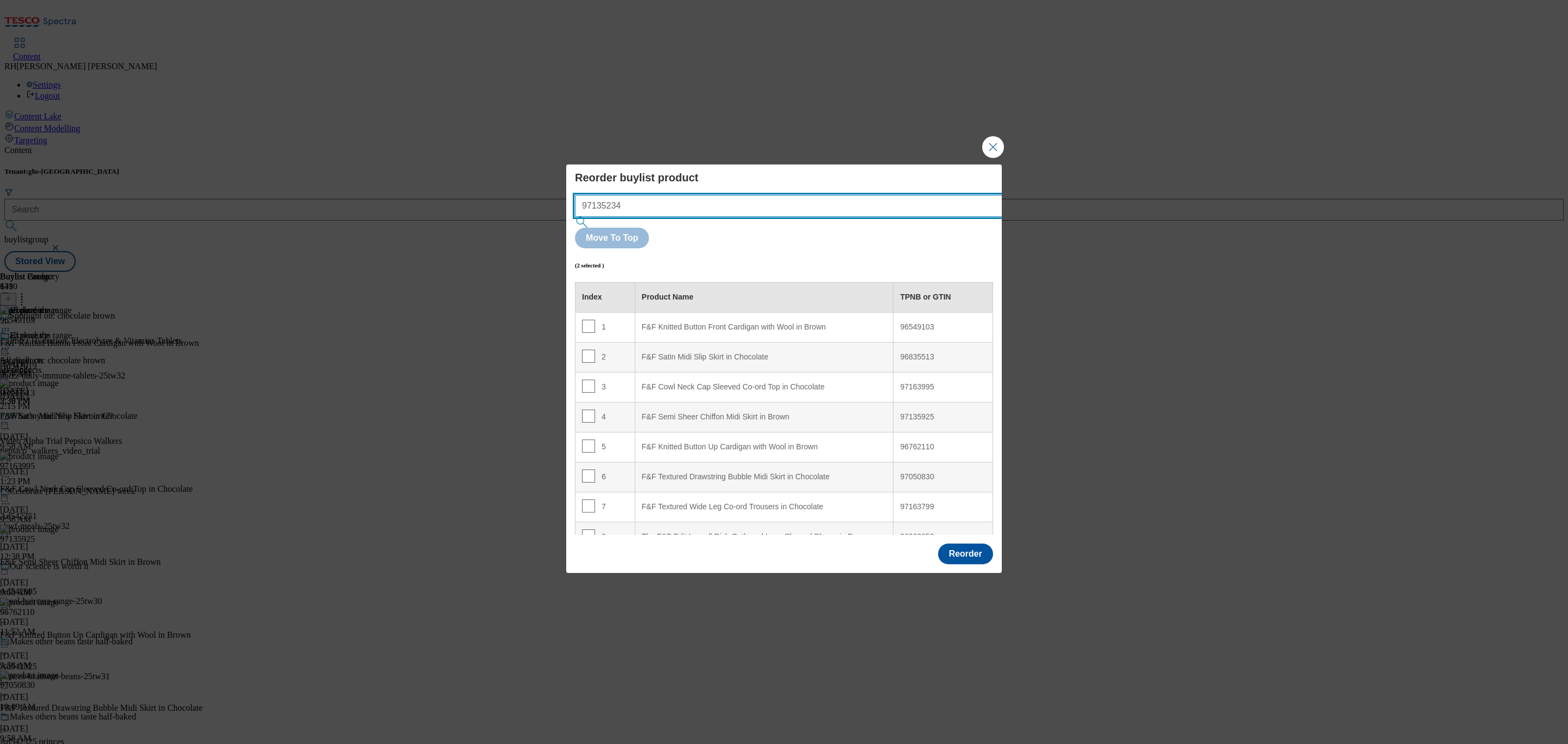
click at [707, 217] on input "97135234" at bounding box center [805, 206] width 460 height 22
drag, startPoint x: 707, startPoint y: 228, endPoint x: 435, endPoint y: 228, distance: 272.0
click at [435, 228] on div "Reorder buylist product 97135234 Move To Top (2 selected ) Index Product Name T…" at bounding box center [784, 372] width 1568 height 744
paste input "6672280"
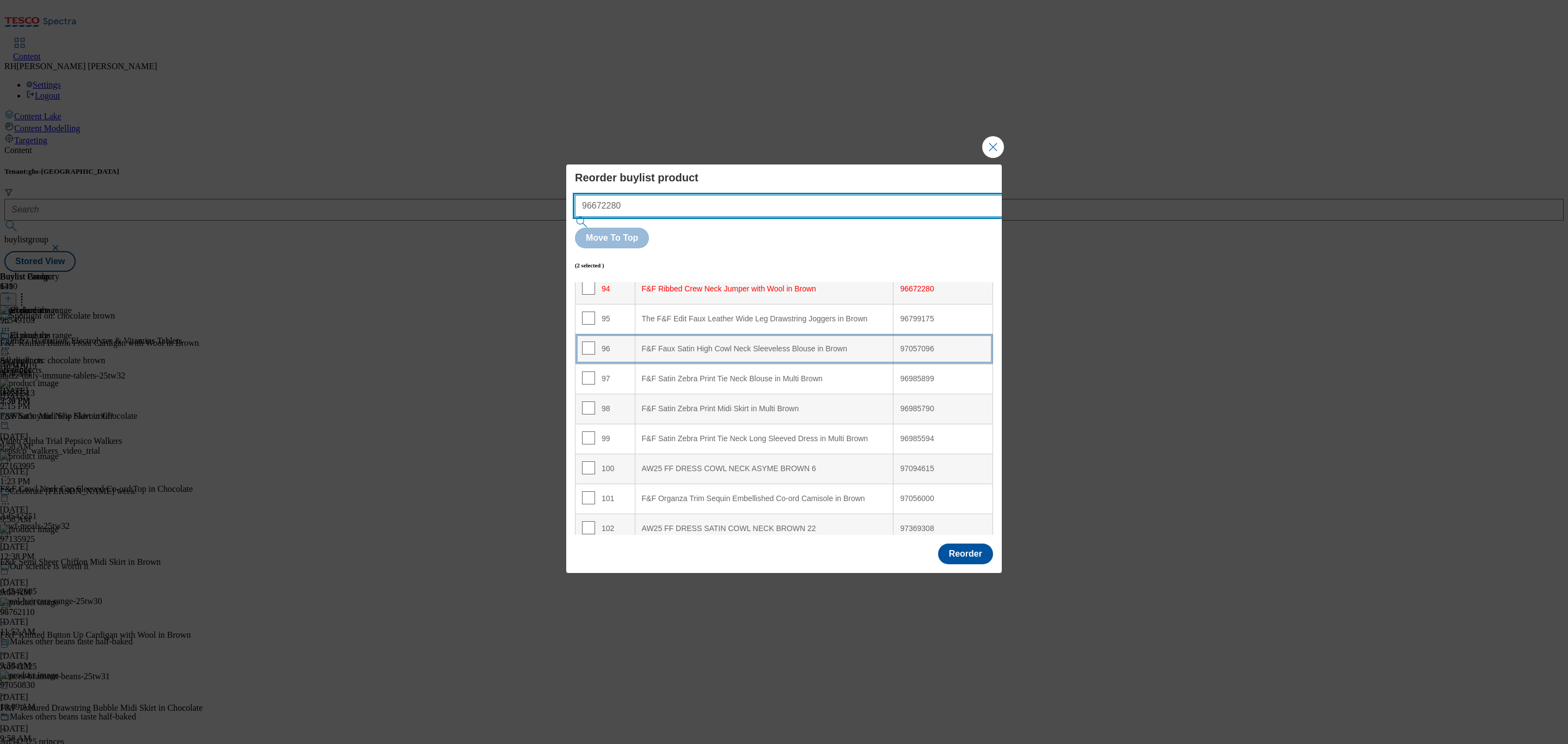
scroll to position [2824, 0]
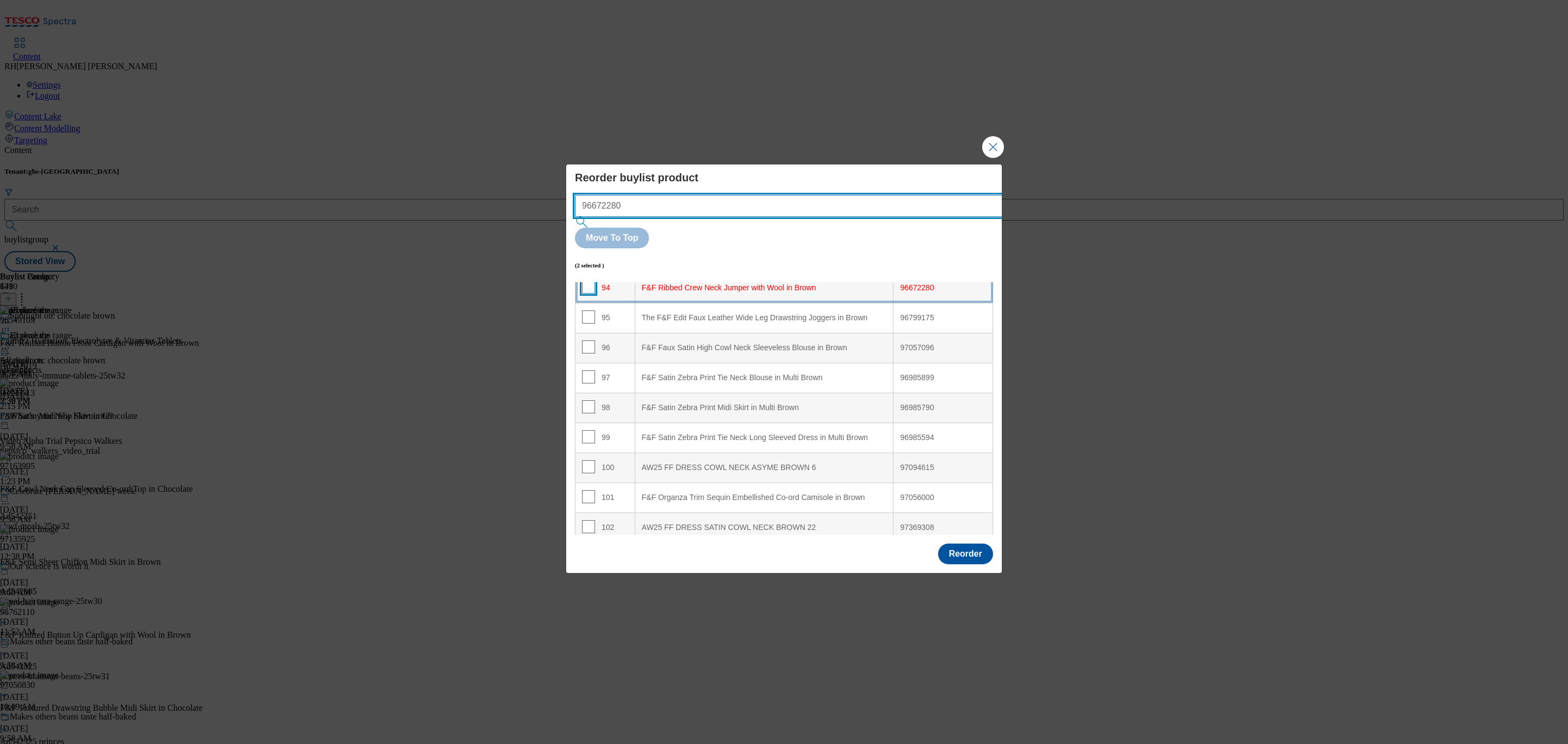
type input "96672280"
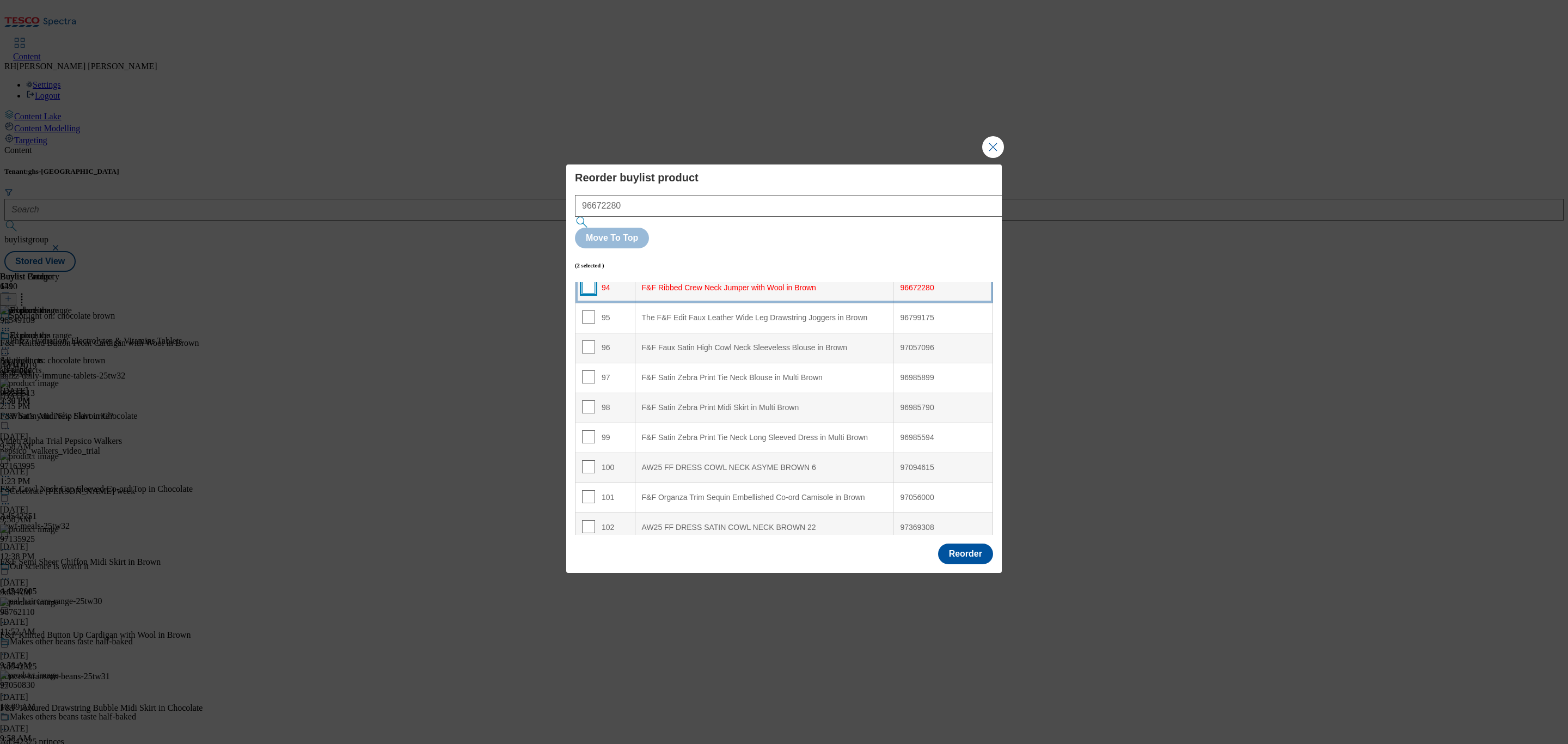
click at [588, 281] on input "Modal" at bounding box center [588, 287] width 13 height 13
checkbox input "true"
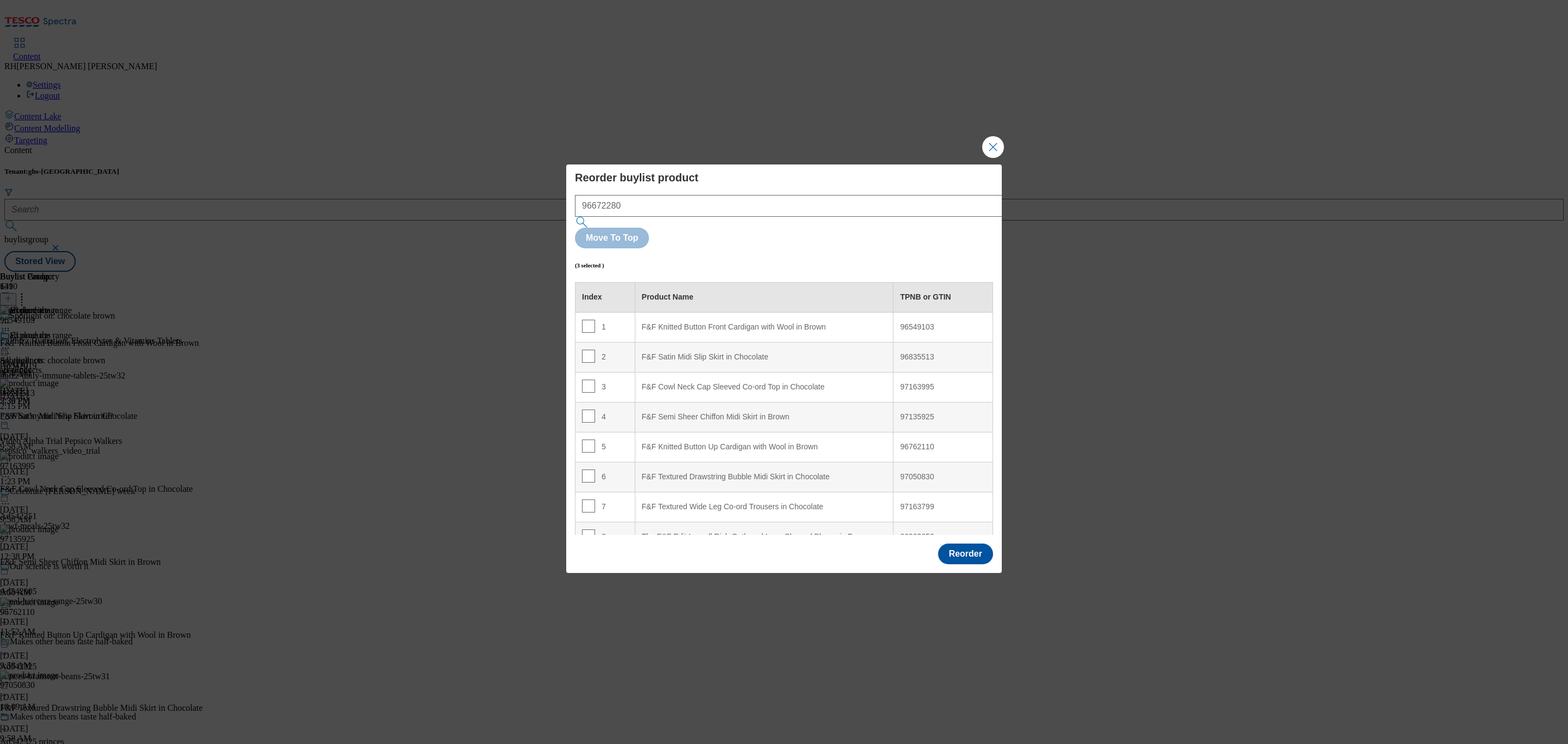
scroll to position [158, 0]
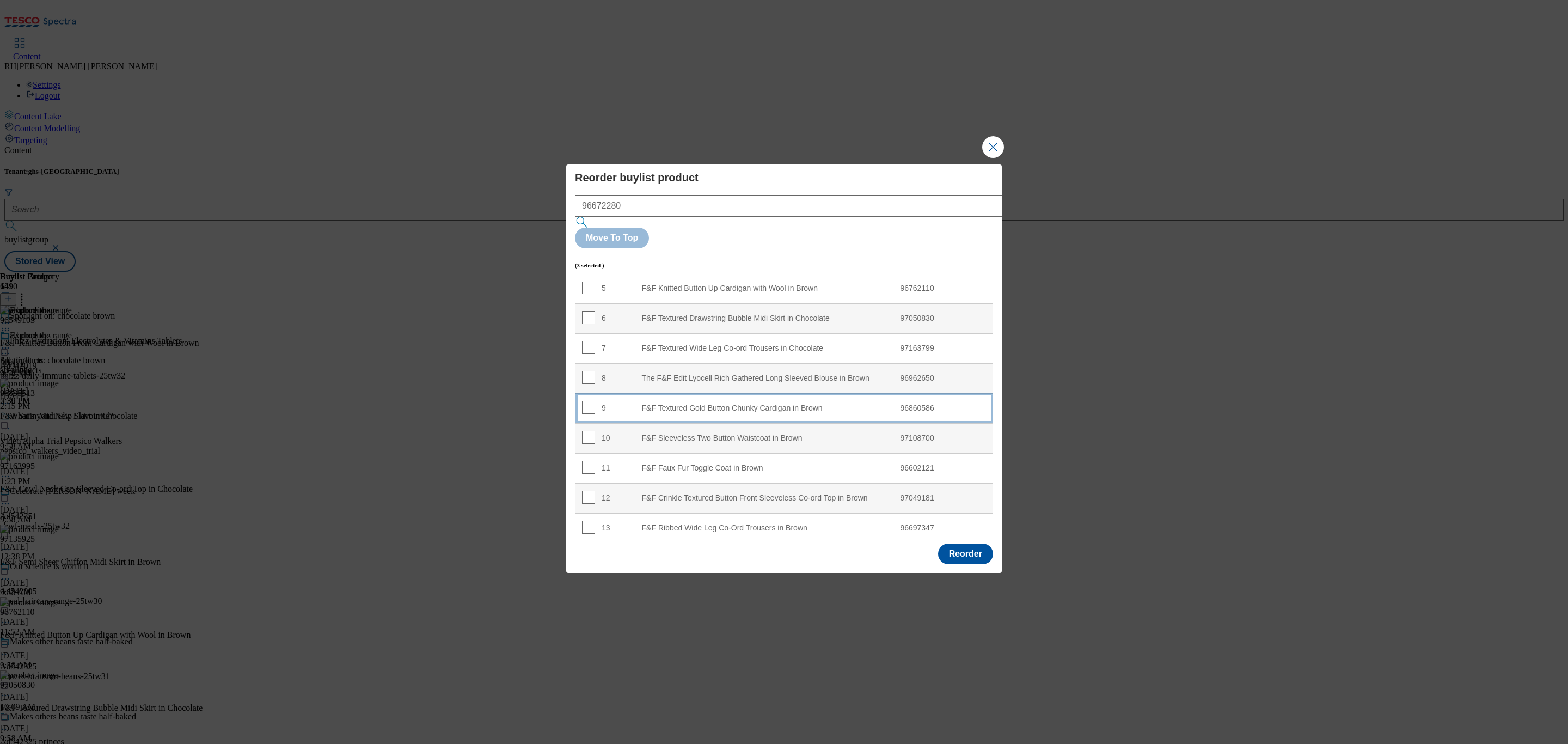
click at [679, 404] on div "F&F Textured Gold Button Chunky Cardigan in Brown" at bounding box center [765, 409] width 245 height 10
click at [593, 401] on input "Modal" at bounding box center [588, 407] width 13 height 13
checkbox input "false"
click at [590, 431] on input "Modal" at bounding box center [588, 437] width 13 height 13
checkbox input "false"
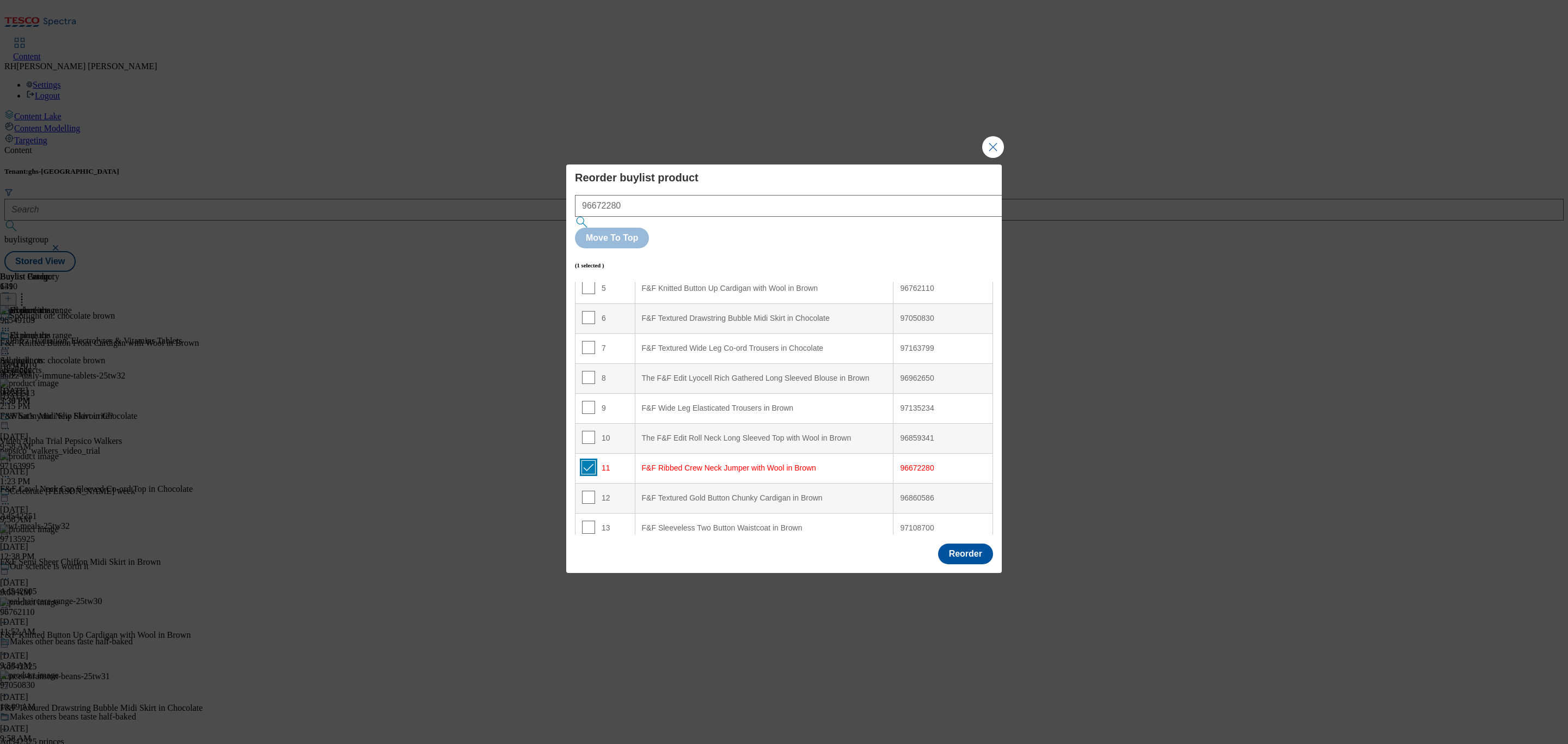
click at [590, 461] on input "Modal" at bounding box center [588, 467] width 13 height 13
checkbox input "false"
click at [956, 496] on button "Reorder" at bounding box center [965, 554] width 55 height 21
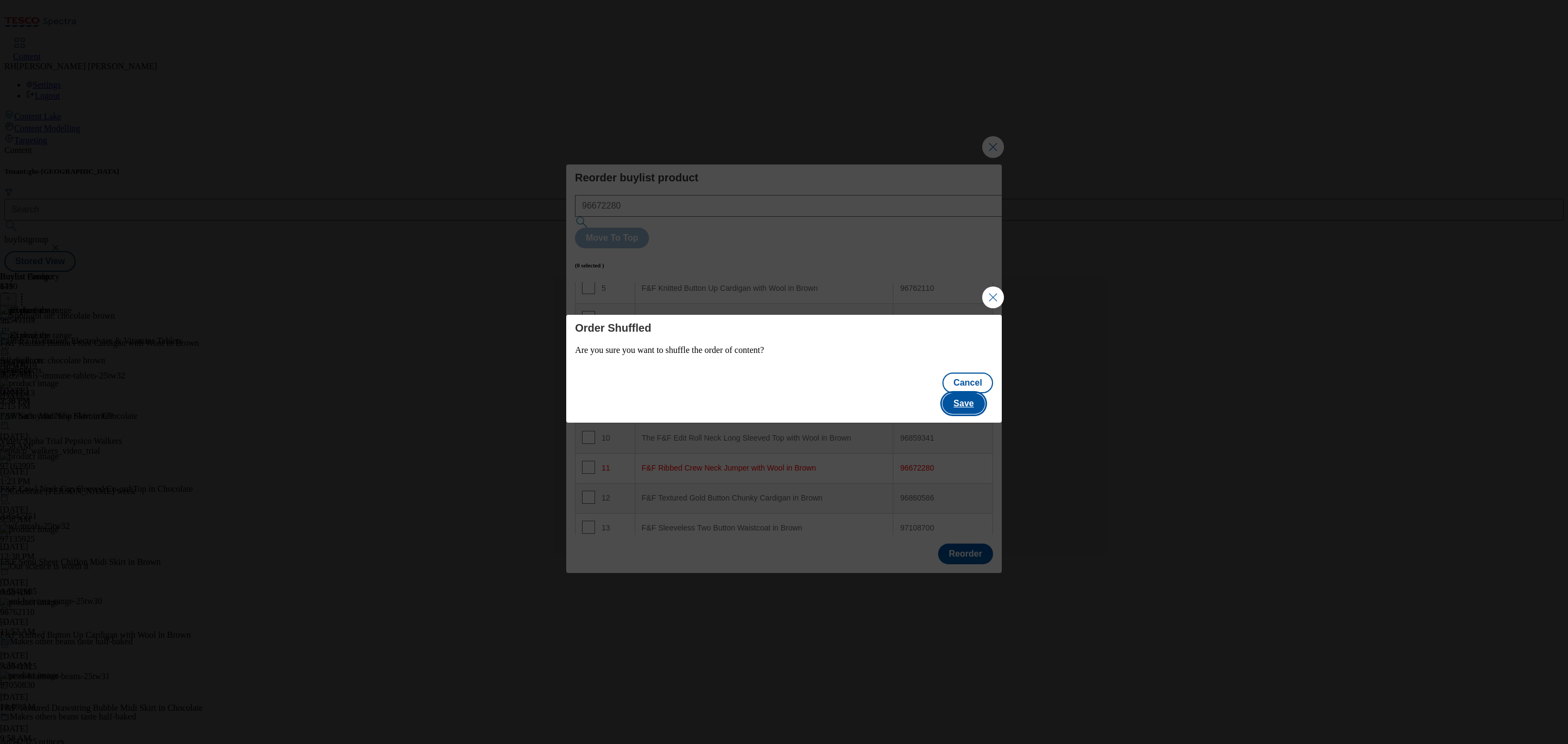
click at [965, 395] on button "Save" at bounding box center [963, 404] width 42 height 21
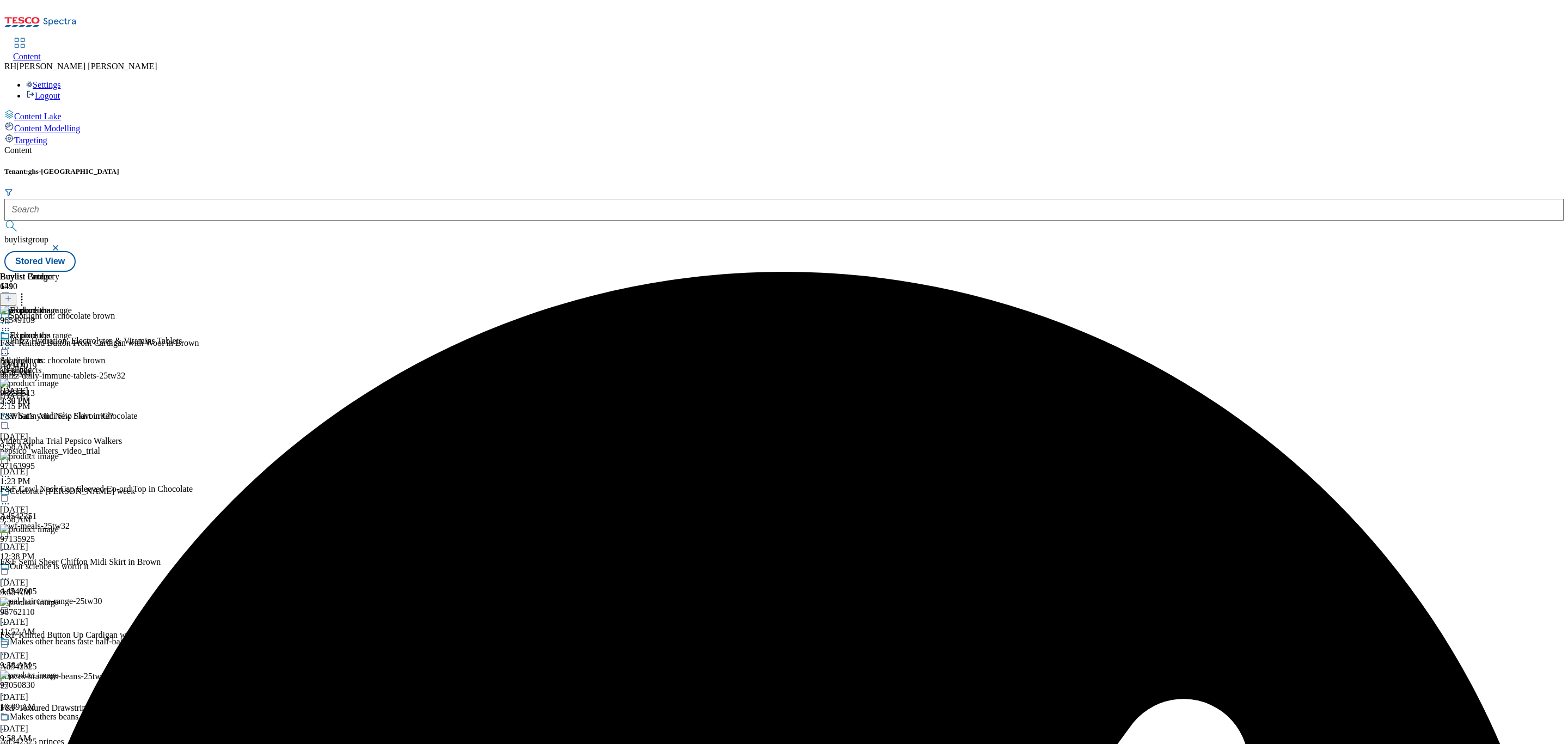
click at [11, 343] on icon at bounding box center [5, 348] width 11 height 11
click at [46, 367] on span "Edit" at bounding box center [40, 371] width 13 height 8
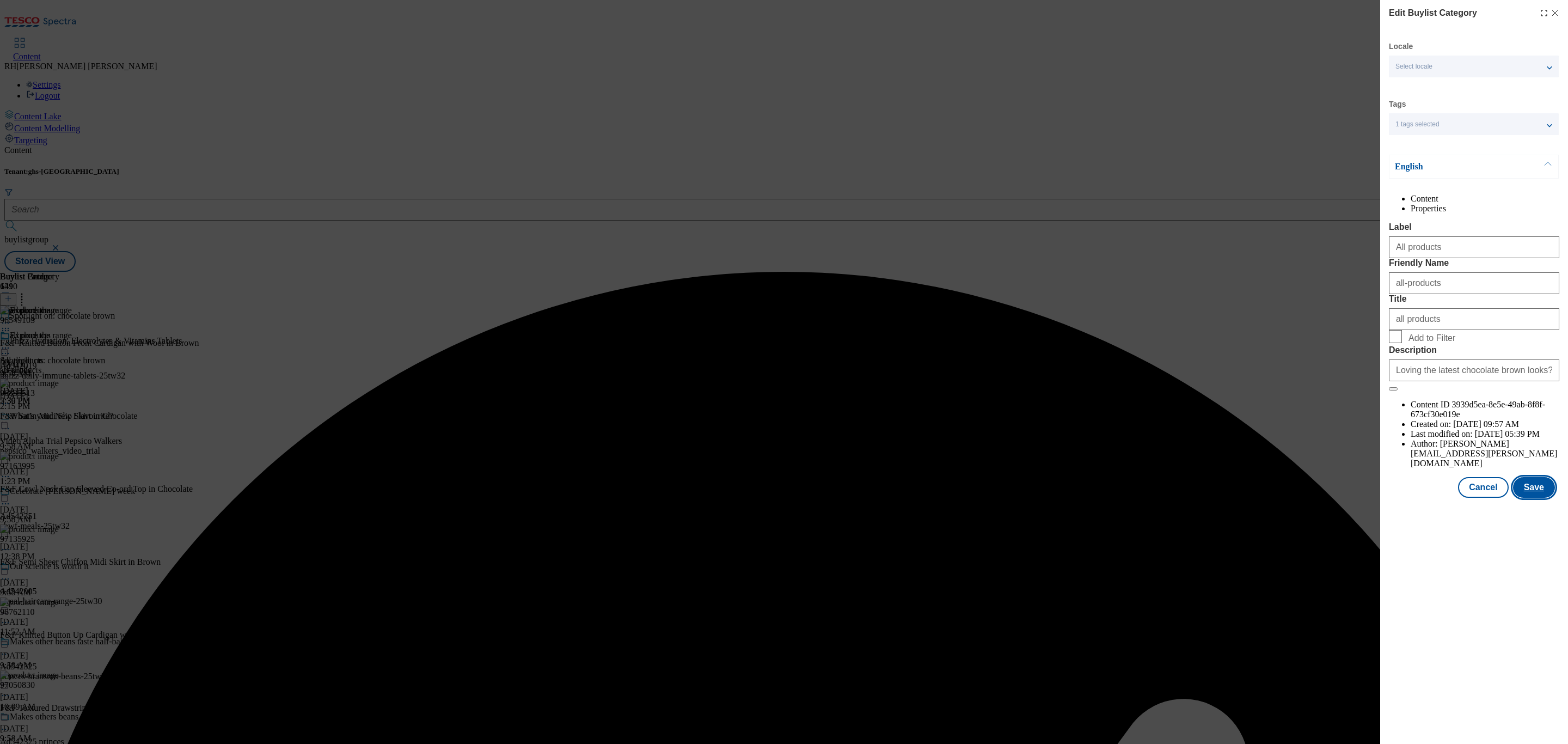
click at [1045, 496] on button "Save" at bounding box center [1534, 488] width 42 height 21
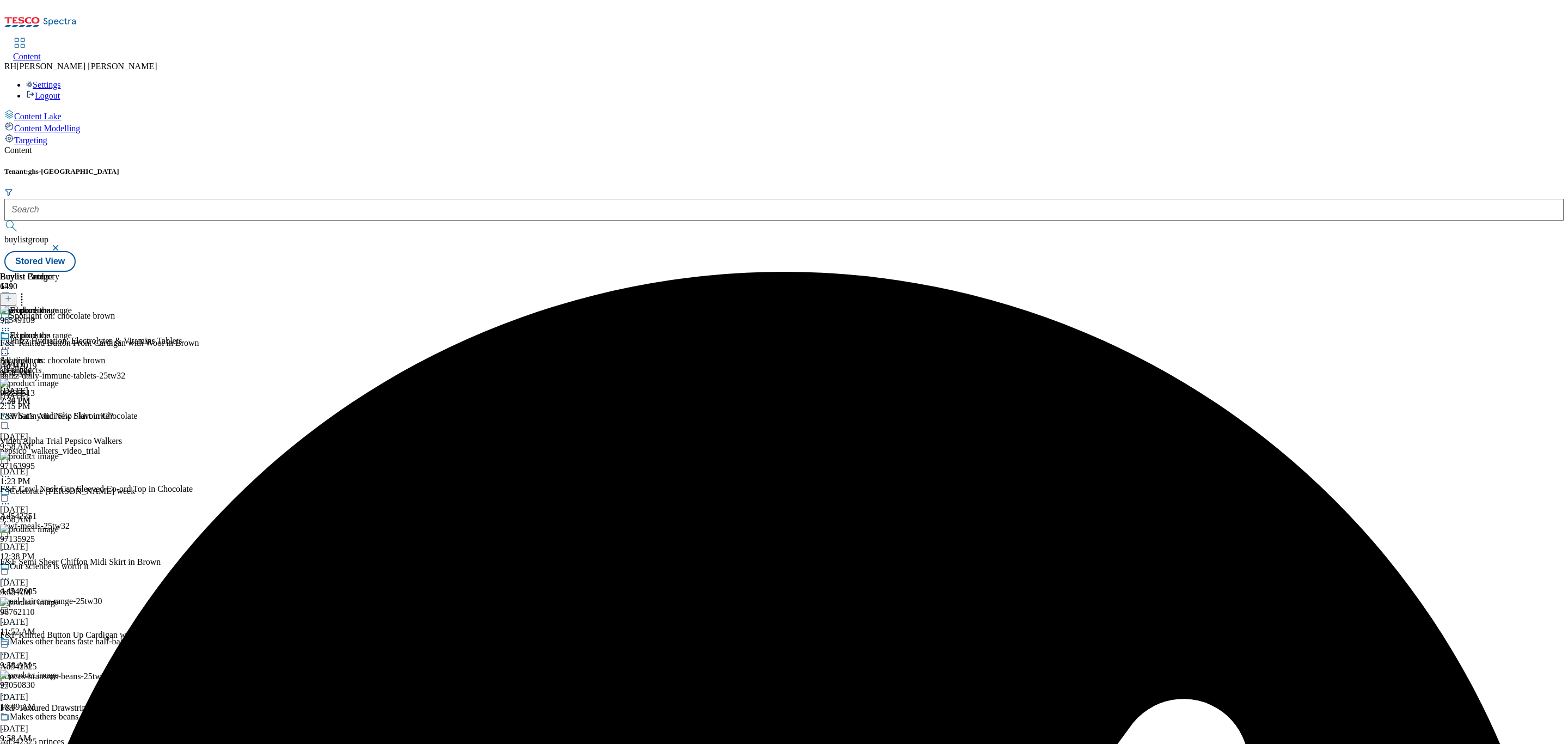
click at [11, 343] on icon at bounding box center [5, 348] width 11 height 11
click at [59, 417] on span "Preview" at bounding box center [46, 421] width 26 height 8
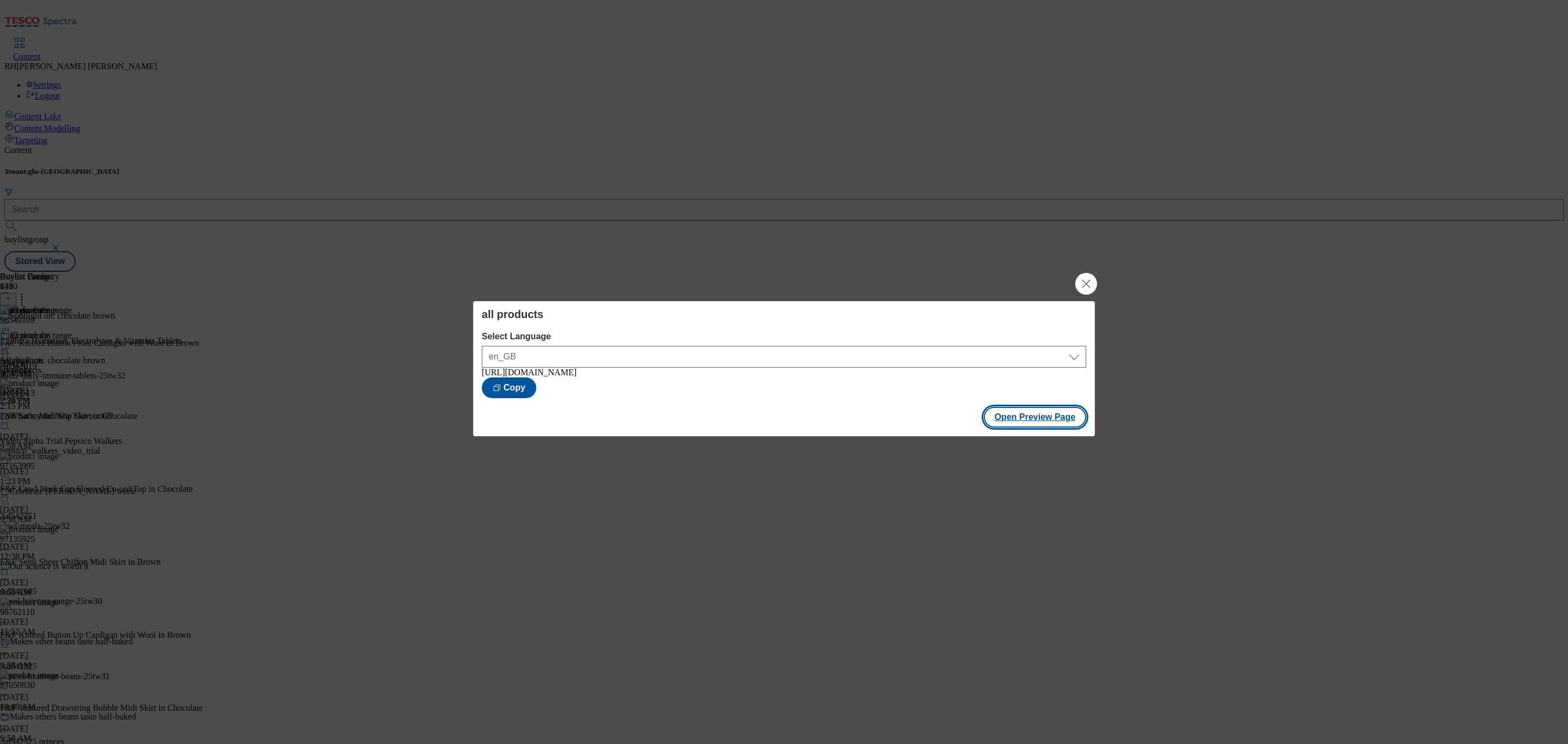
click at [1034, 416] on button "Open Preview Page" at bounding box center [1035, 417] width 103 height 21
click at [1045, 273] on button "Close Modal" at bounding box center [1087, 284] width 22 height 22
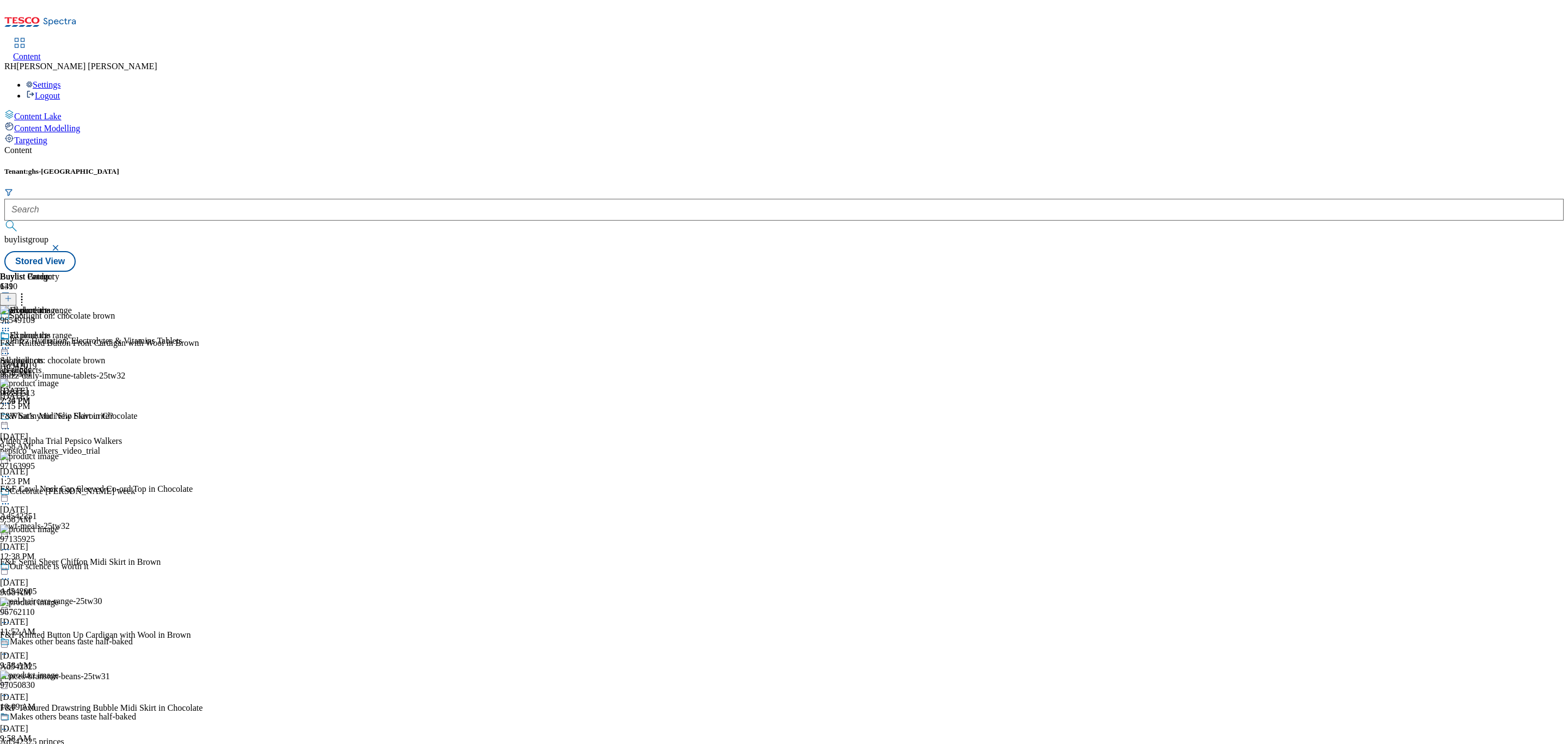
click at [9, 348] on circle at bounding box center [9, 348] width 2 height 2
click at [58, 455] on span "Publish" at bounding box center [45, 458] width 24 height 8
